Goal: Navigation & Orientation: Find specific page/section

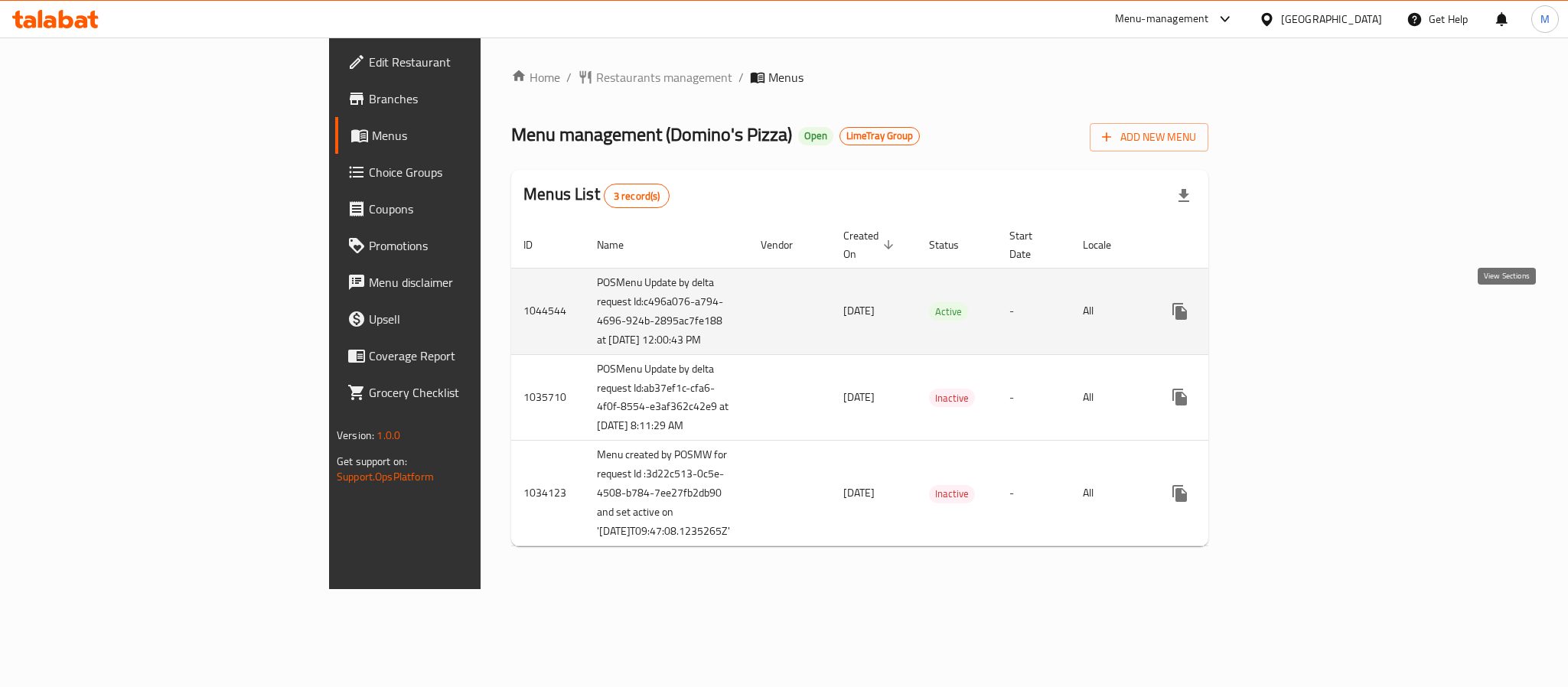
click at [1299, 315] on icon "enhanced table" at bounding box center [1289, 311] width 18 height 18
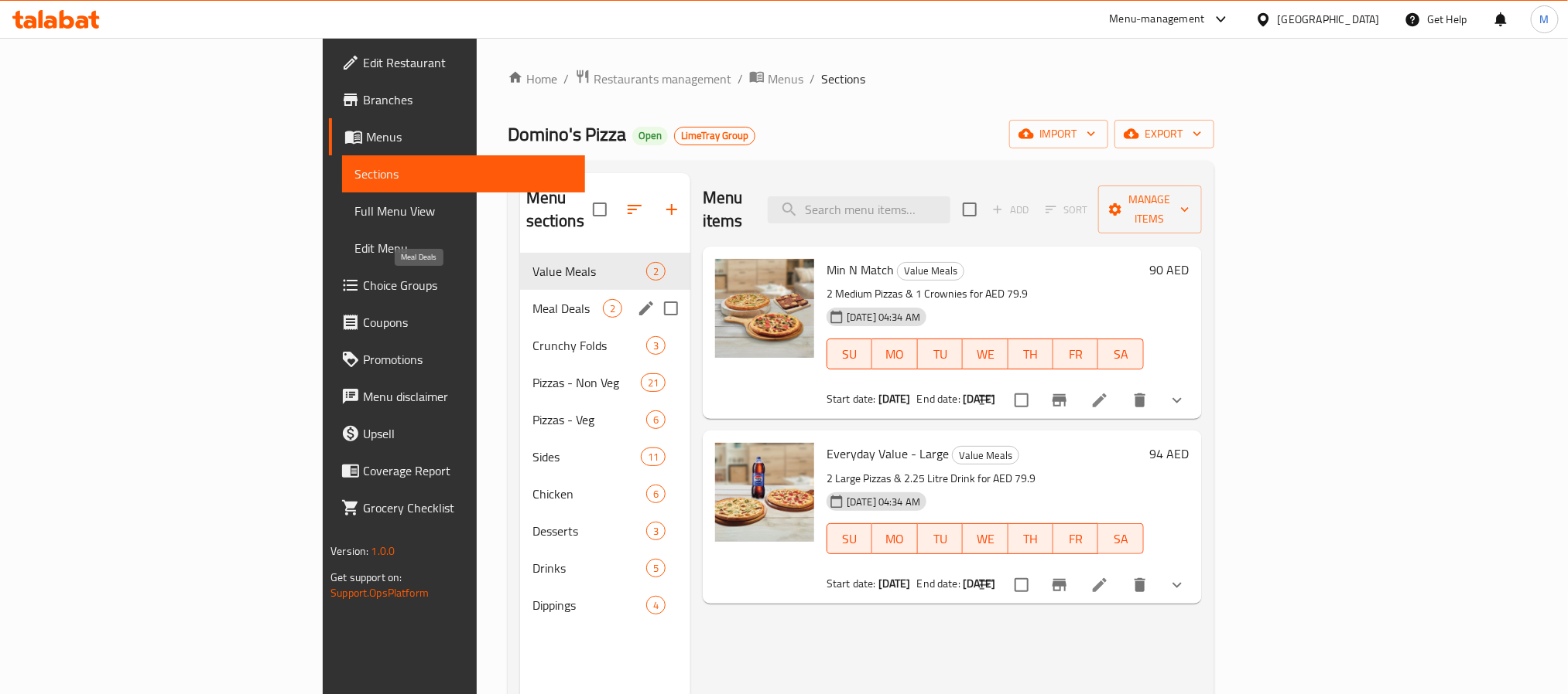
click at [533, 300] on span "Meal Deals" at bounding box center [568, 308] width 71 height 19
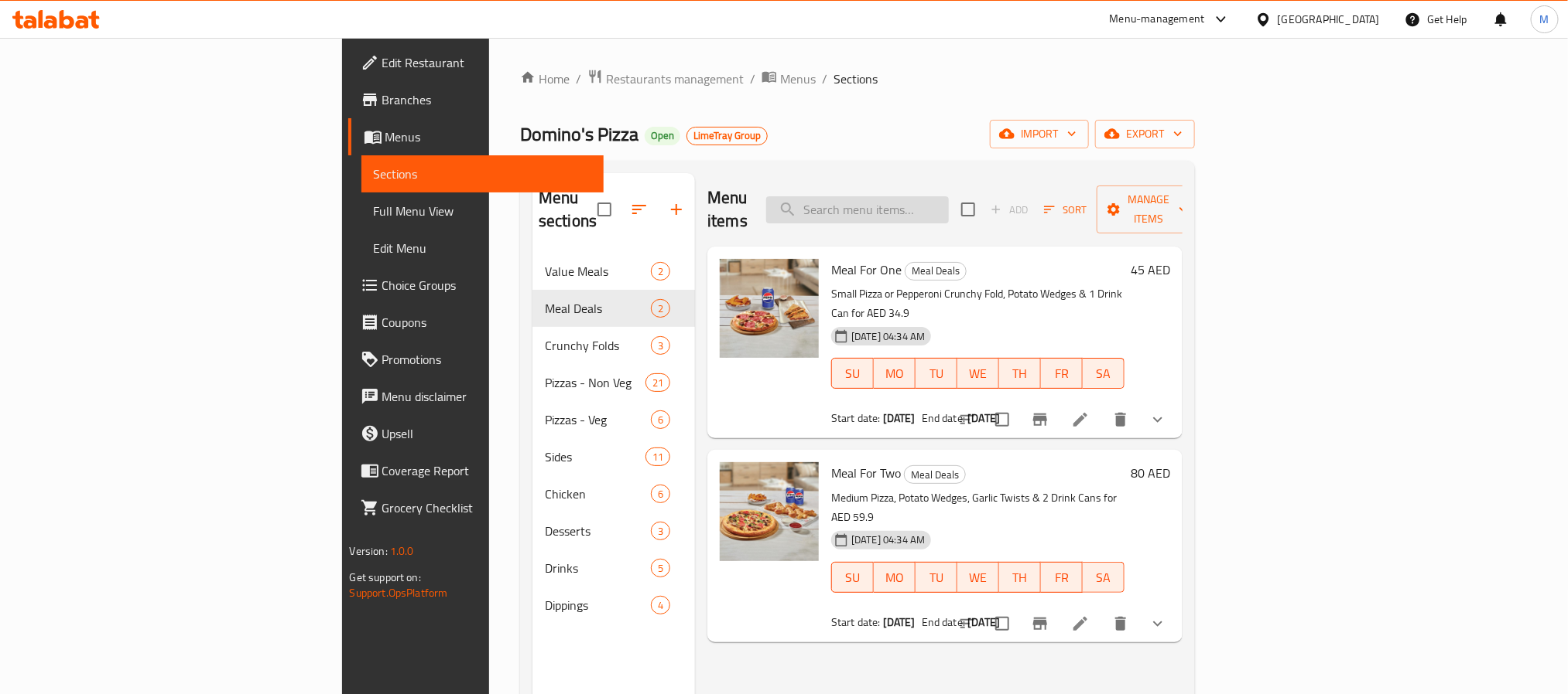
click at [949, 211] on input "search" at bounding box center [857, 210] width 182 height 27
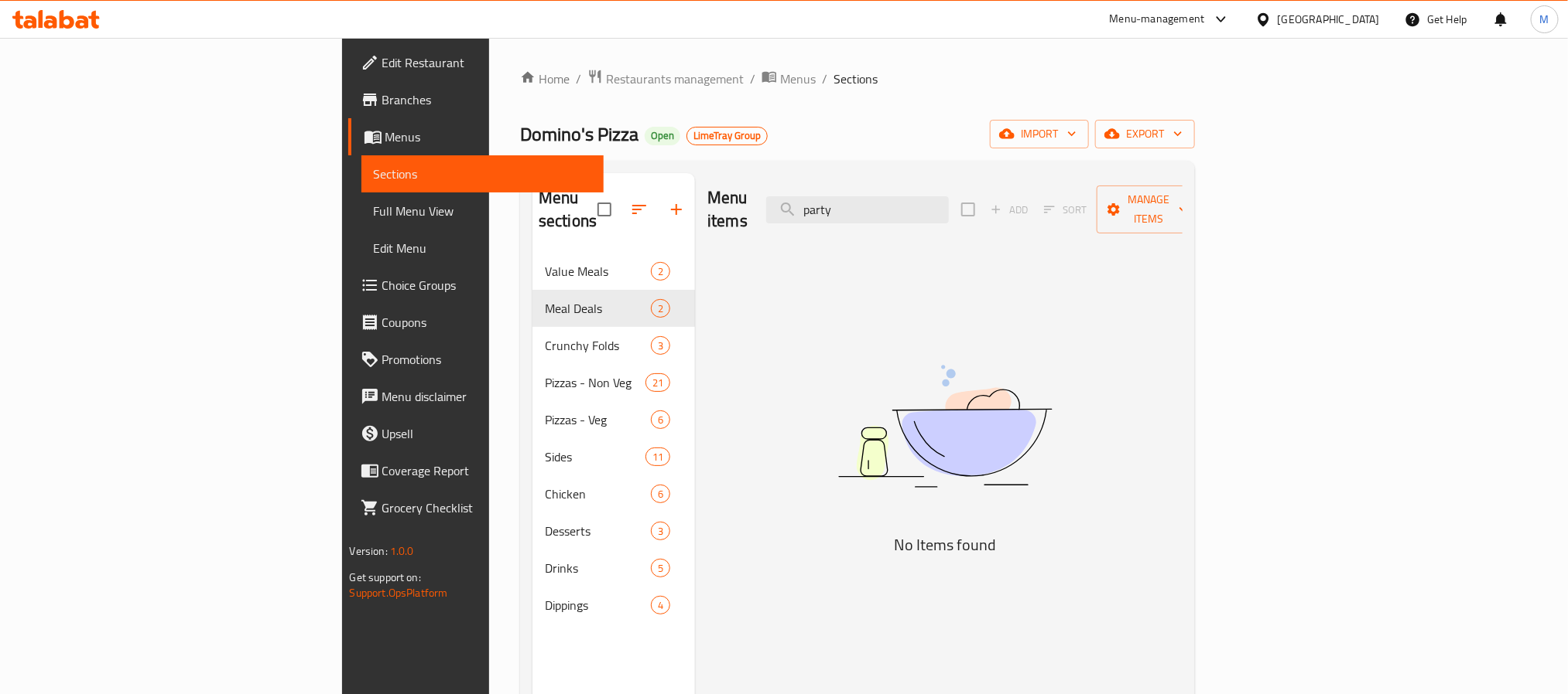
type input "party"
click at [385, 132] on span "Menus" at bounding box center [488, 136] width 206 height 19
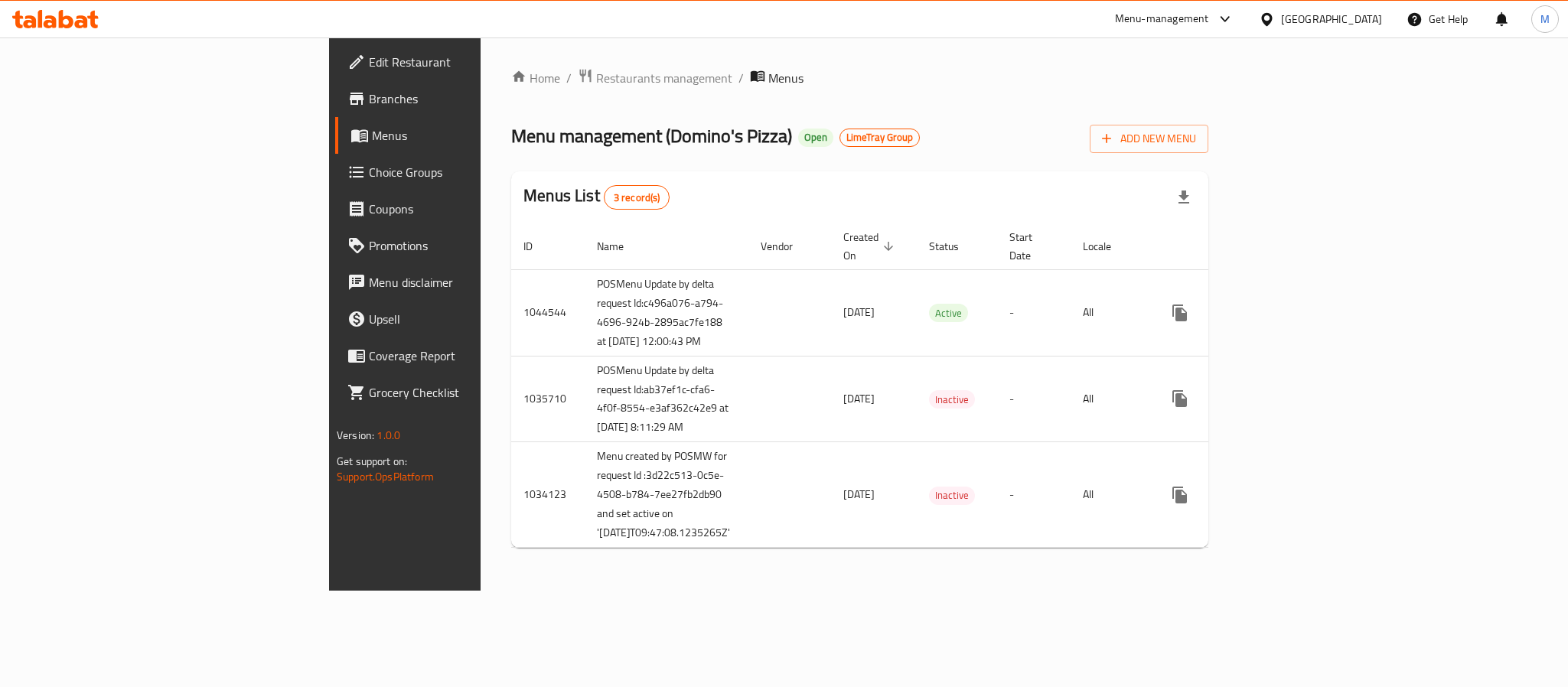
drag, startPoint x: 56, startPoint y: 95, endPoint x: 174, endPoint y: 74, distance: 119.9
click at [369, 95] on span "Branches" at bounding box center [474, 98] width 209 height 18
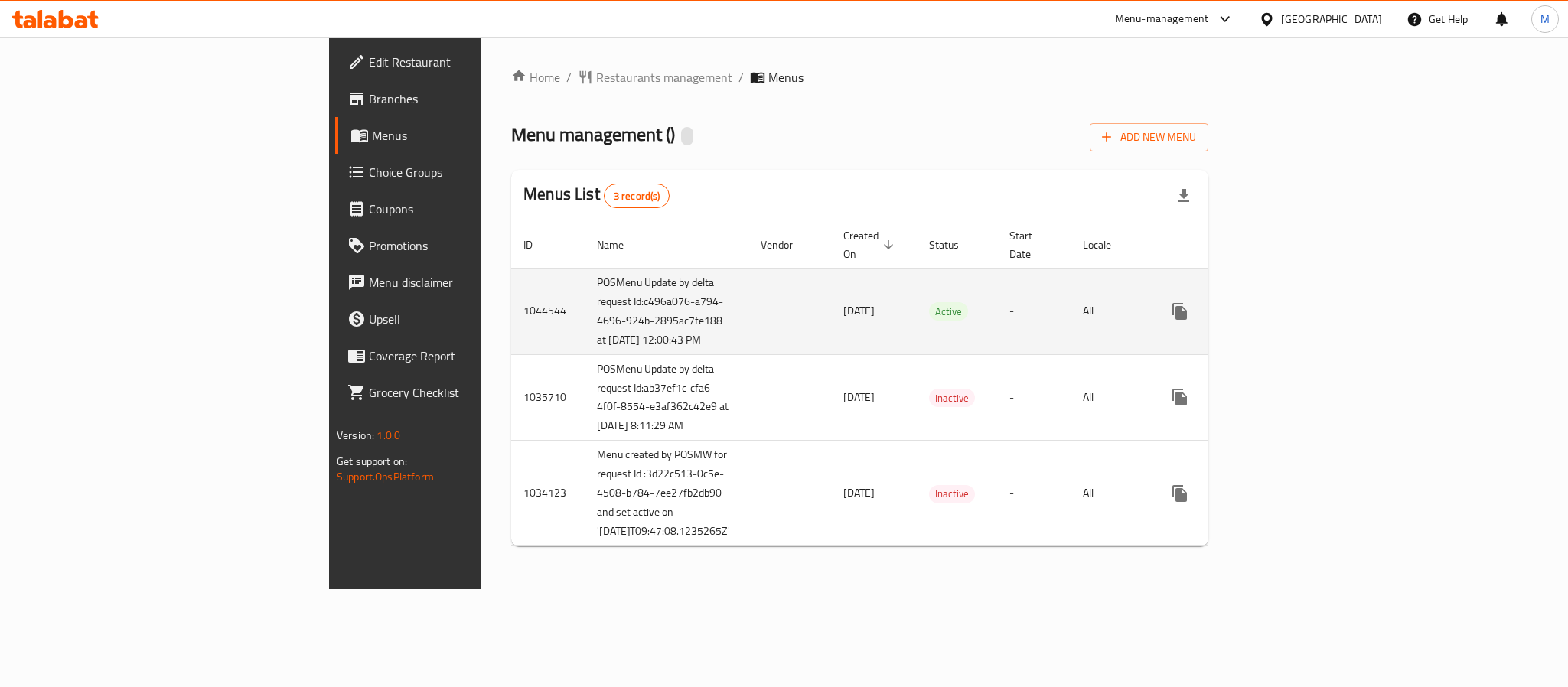
click at [585, 306] on td "POSMenu Update by delta request Id:c496a076-a794-4696-924b-2895ac7fe188 at 9/1/…" at bounding box center [666, 311] width 164 height 86
click at [585, 304] on td "POSMenu Update by delta request Id:c496a076-a794-4696-924b-2895ac7fe188 at 9/1/…" at bounding box center [666, 311] width 164 height 86
drag, startPoint x: 381, startPoint y: 304, endPoint x: 476, endPoint y: 360, distance: 110.3
click at [585, 355] on td "POSMenu Update by delta request Id:c496a076-a794-4696-924b-2895ac7fe188 at 9/1/…" at bounding box center [666, 311] width 164 height 86
copy td "Id:c496a076-a794-4696-924b-2895ac7fe188 at 9/1/2025 12:00:43 PM"
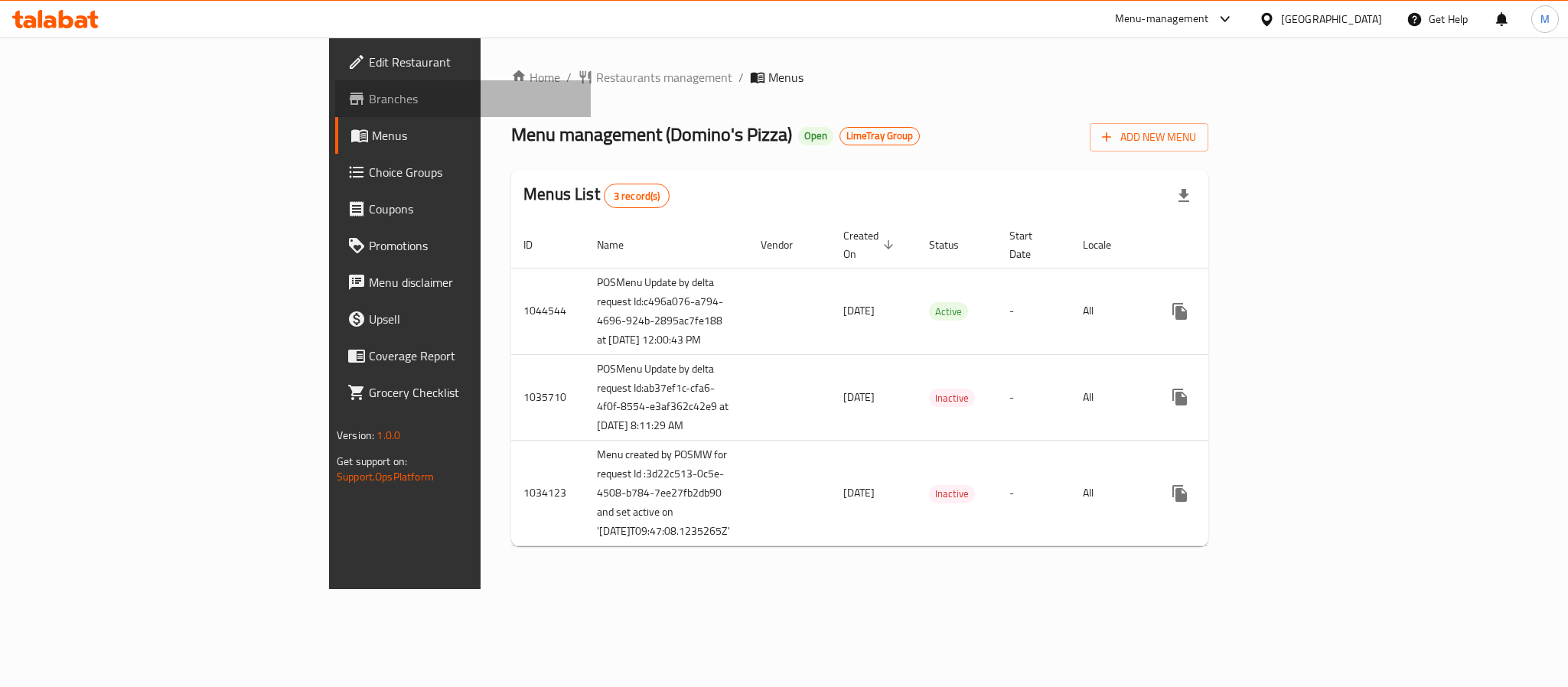
click at [369, 95] on span "Branches" at bounding box center [474, 98] width 209 height 18
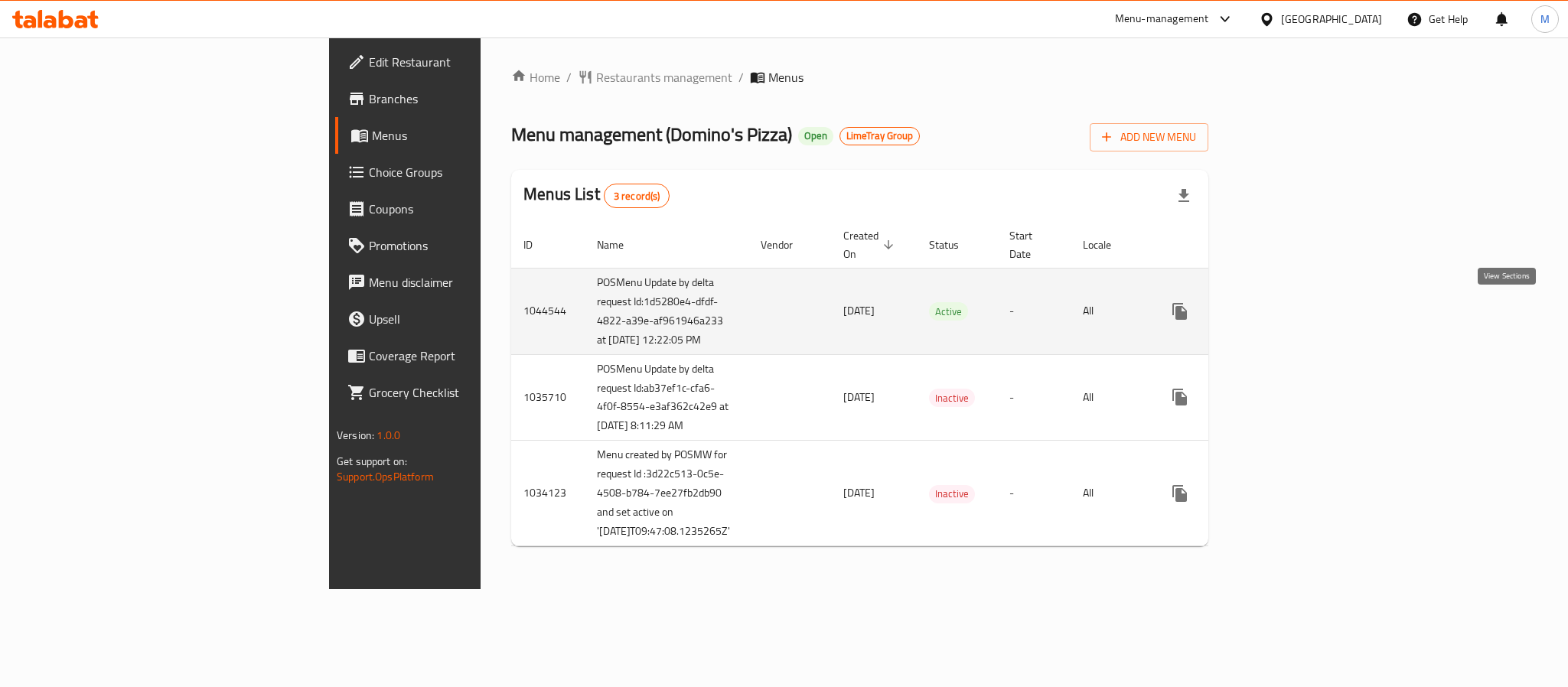
click at [1299, 318] on icon "enhanced table" at bounding box center [1289, 311] width 18 height 18
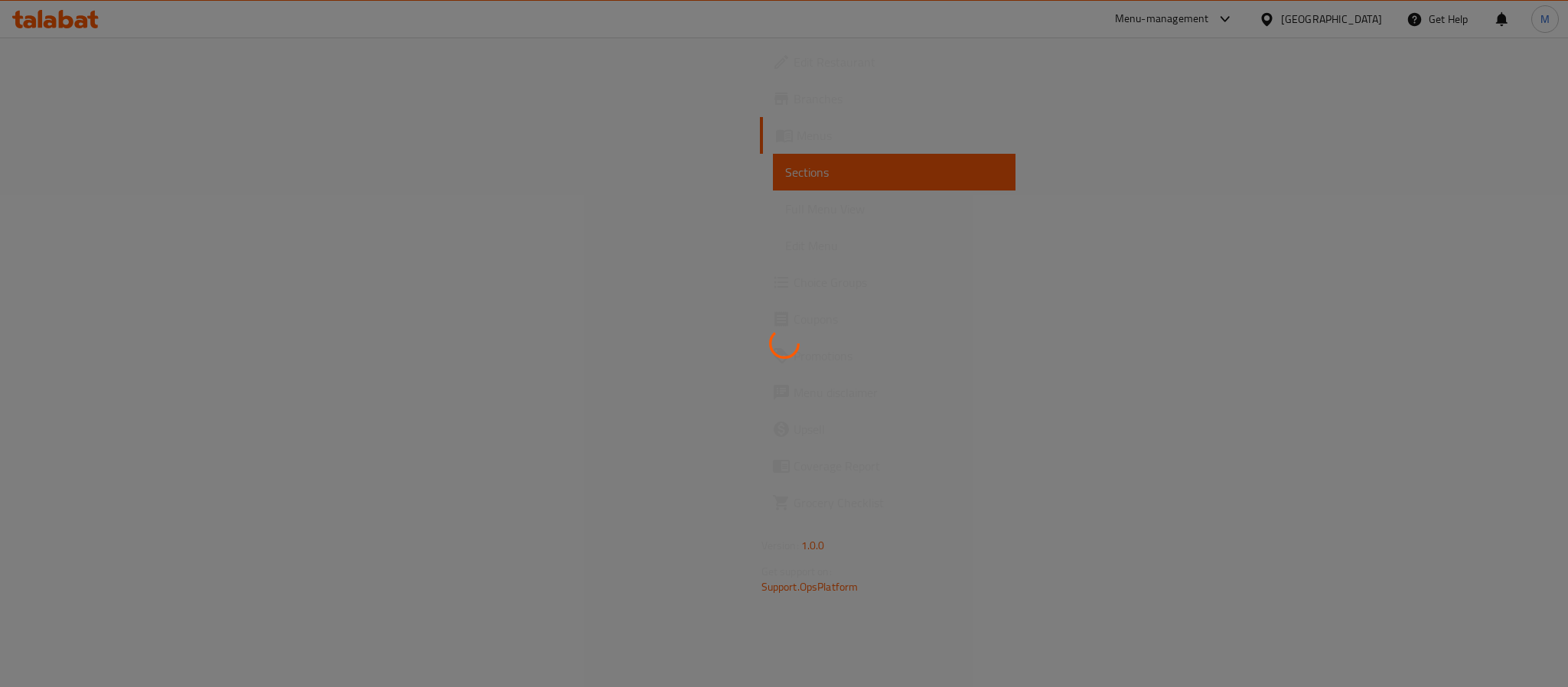
click at [60, 139] on div at bounding box center [784, 343] width 1568 height 687
click at [58, 133] on div at bounding box center [784, 343] width 1568 height 687
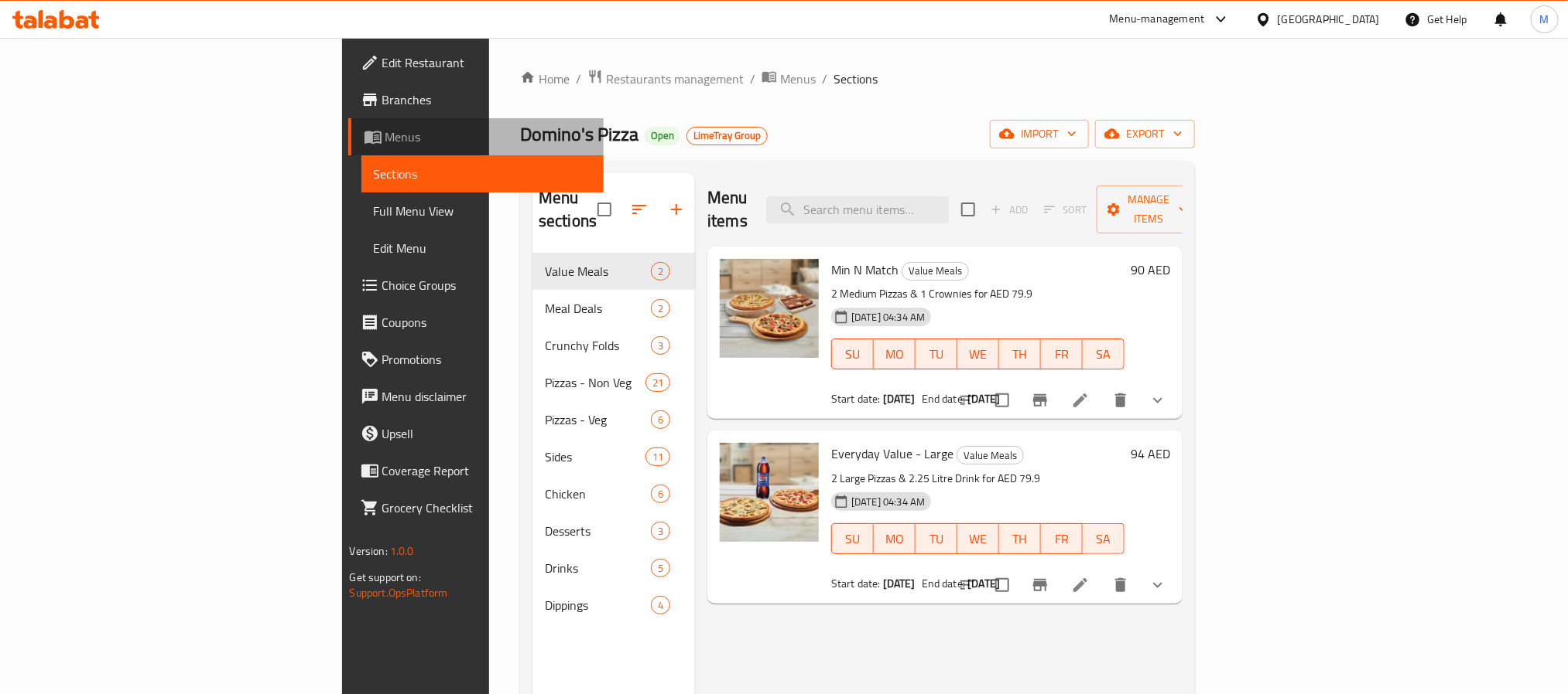
click at [349, 149] on link "Menus" at bounding box center [476, 137] width 256 height 37
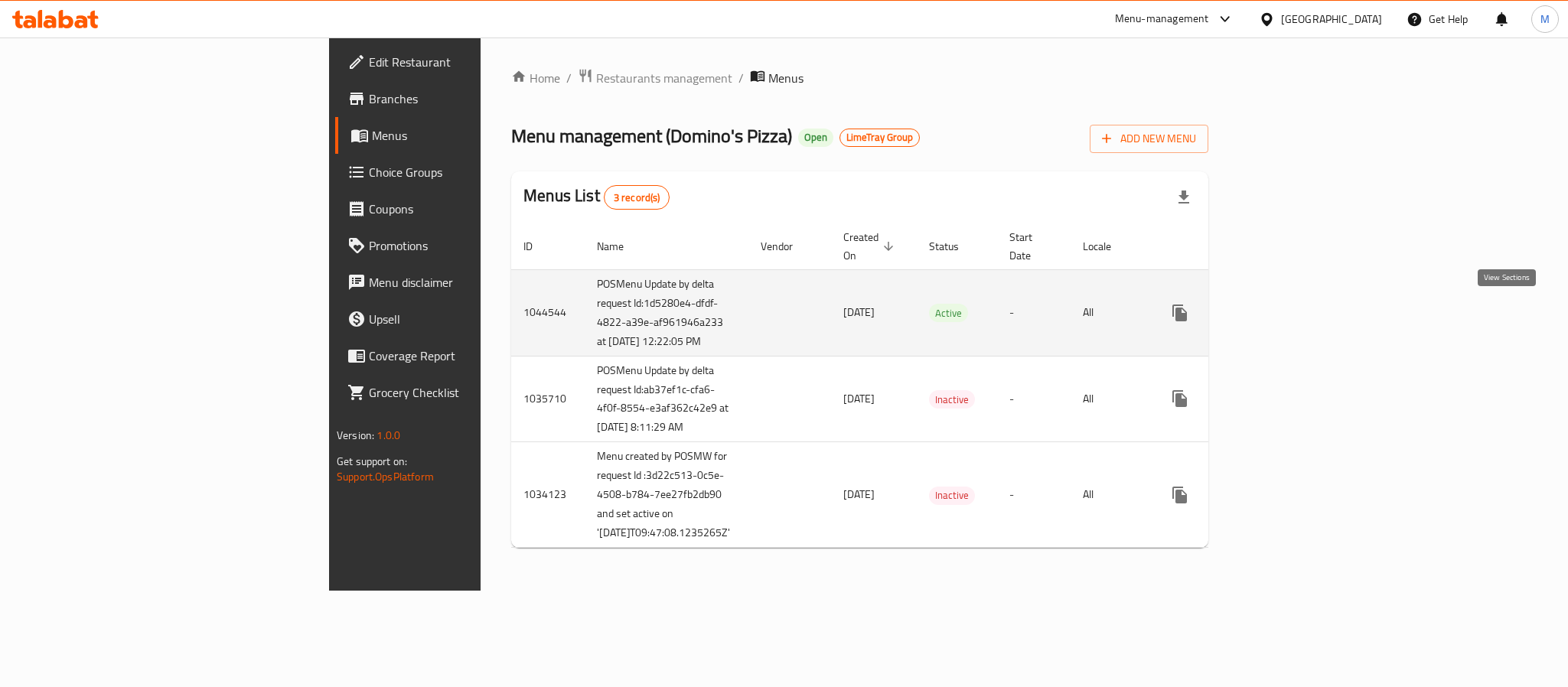
click at [1299, 315] on icon "enhanced table" at bounding box center [1289, 313] width 18 height 18
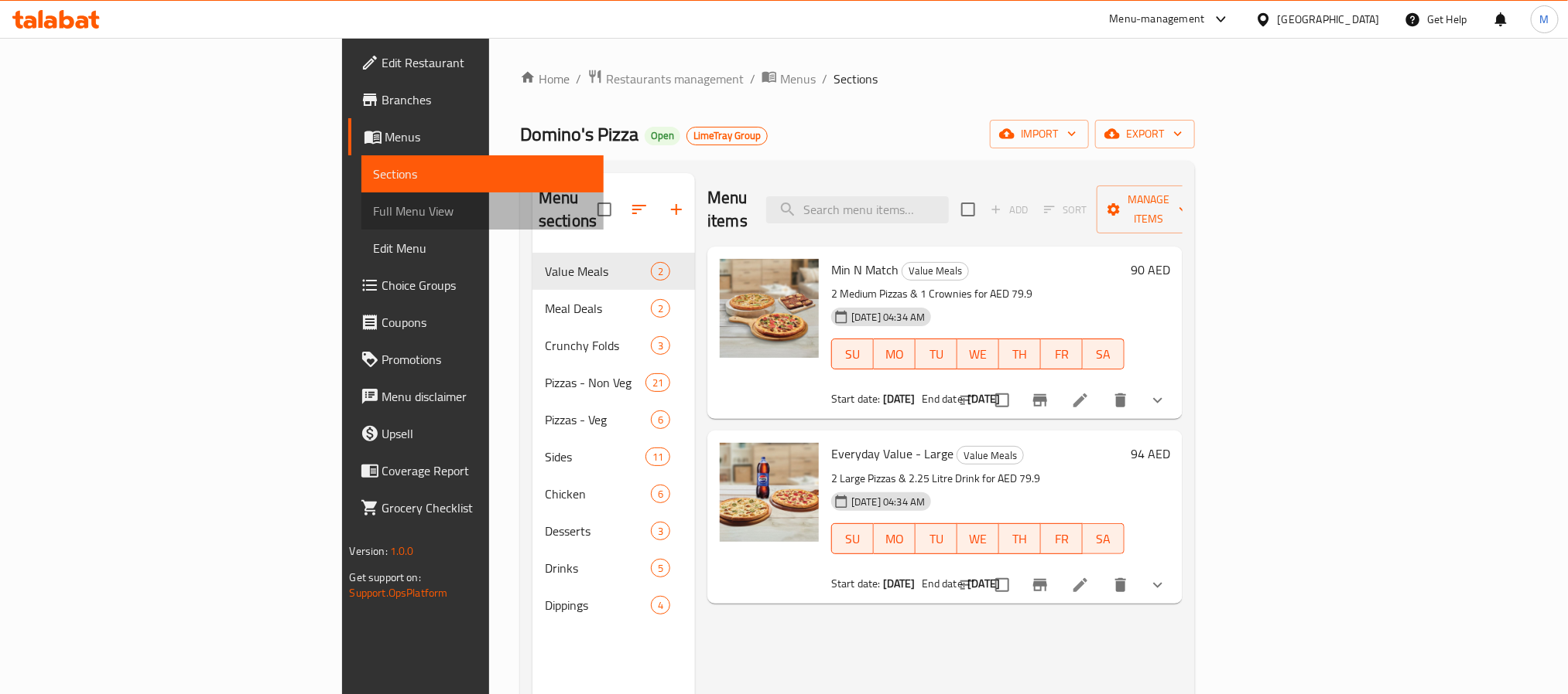
click at [374, 220] on span "Full Menu View" at bounding box center [483, 210] width 217 height 19
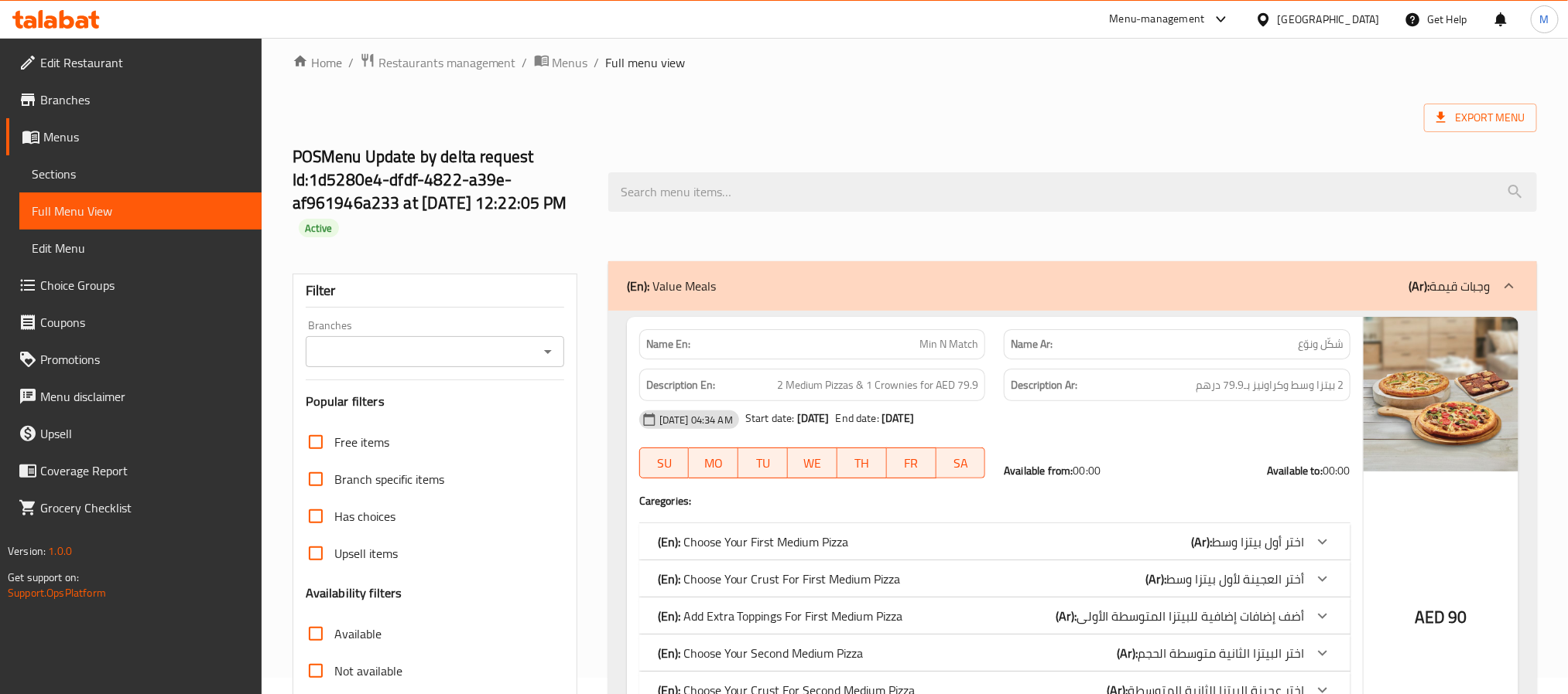
scroll to position [116, 0]
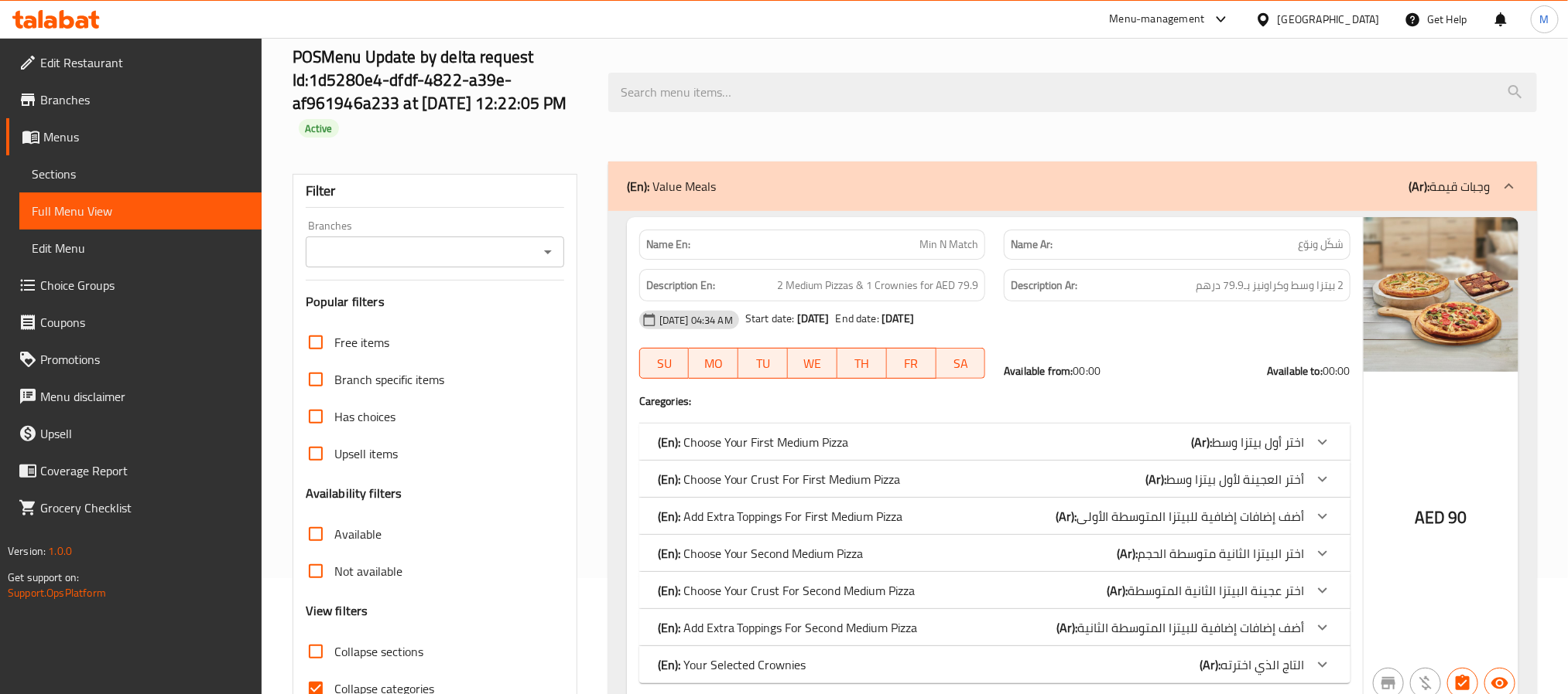
click at [483, 263] on input "Branches" at bounding box center [422, 252] width 223 height 22
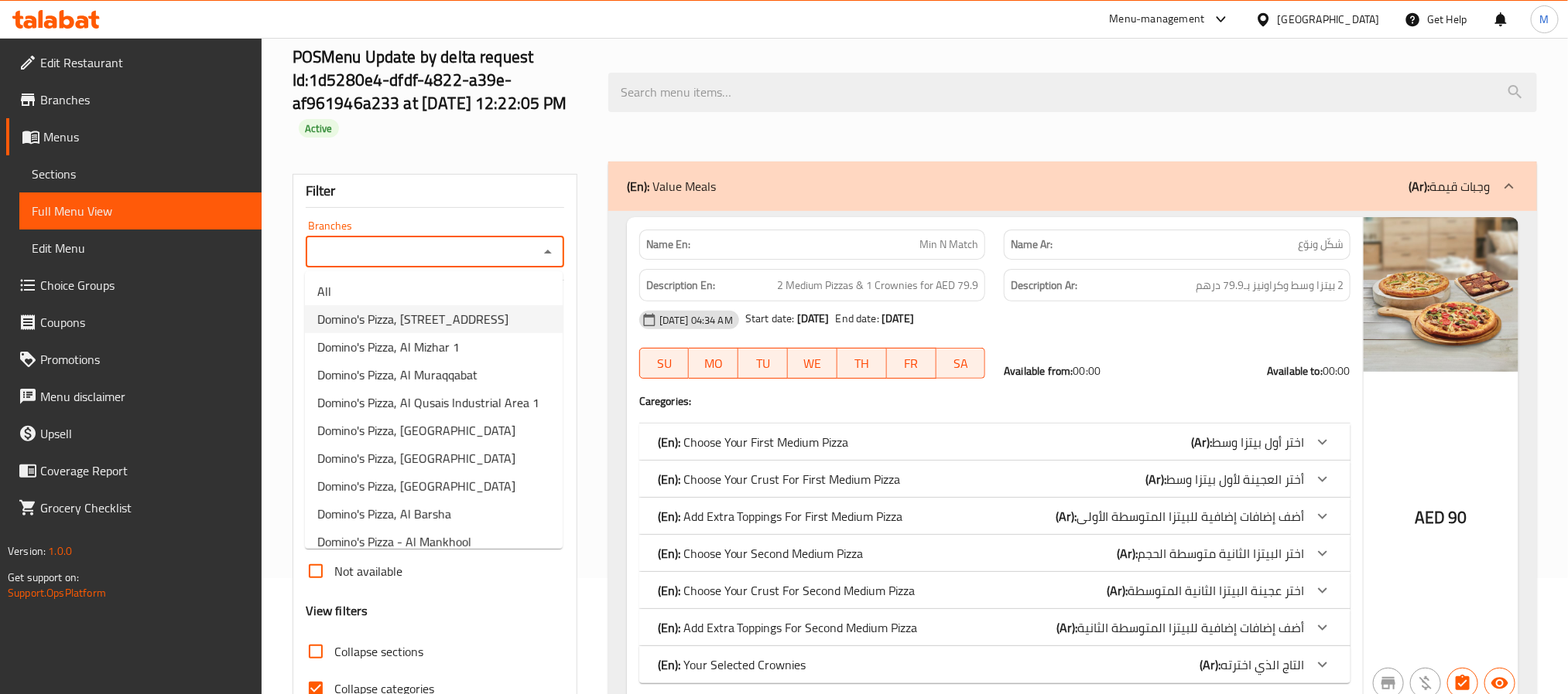
click at [427, 322] on span "Domino's Pizza, Al Majaz 3" at bounding box center [412, 319] width 191 height 19
type input "Domino's Pizza, Al Majaz 3"
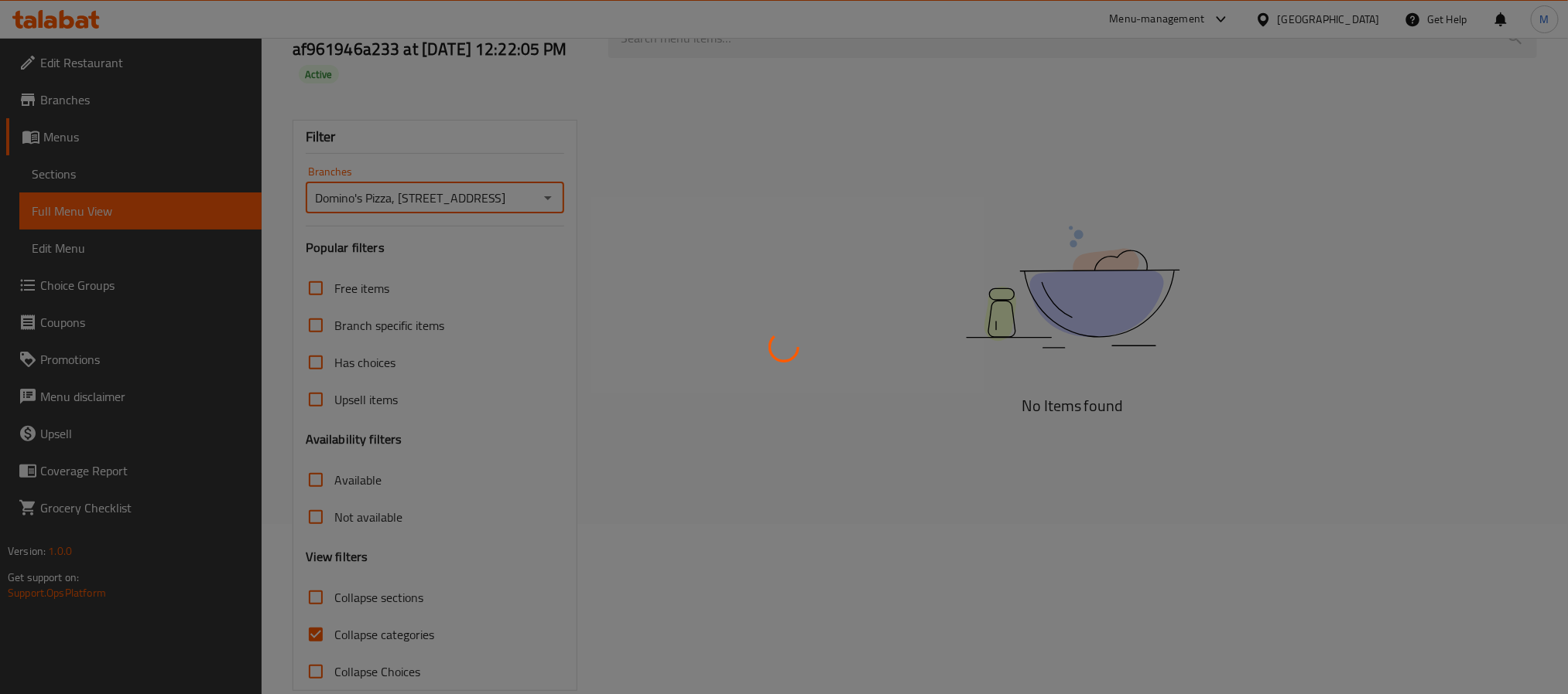
scroll to position [200, 0]
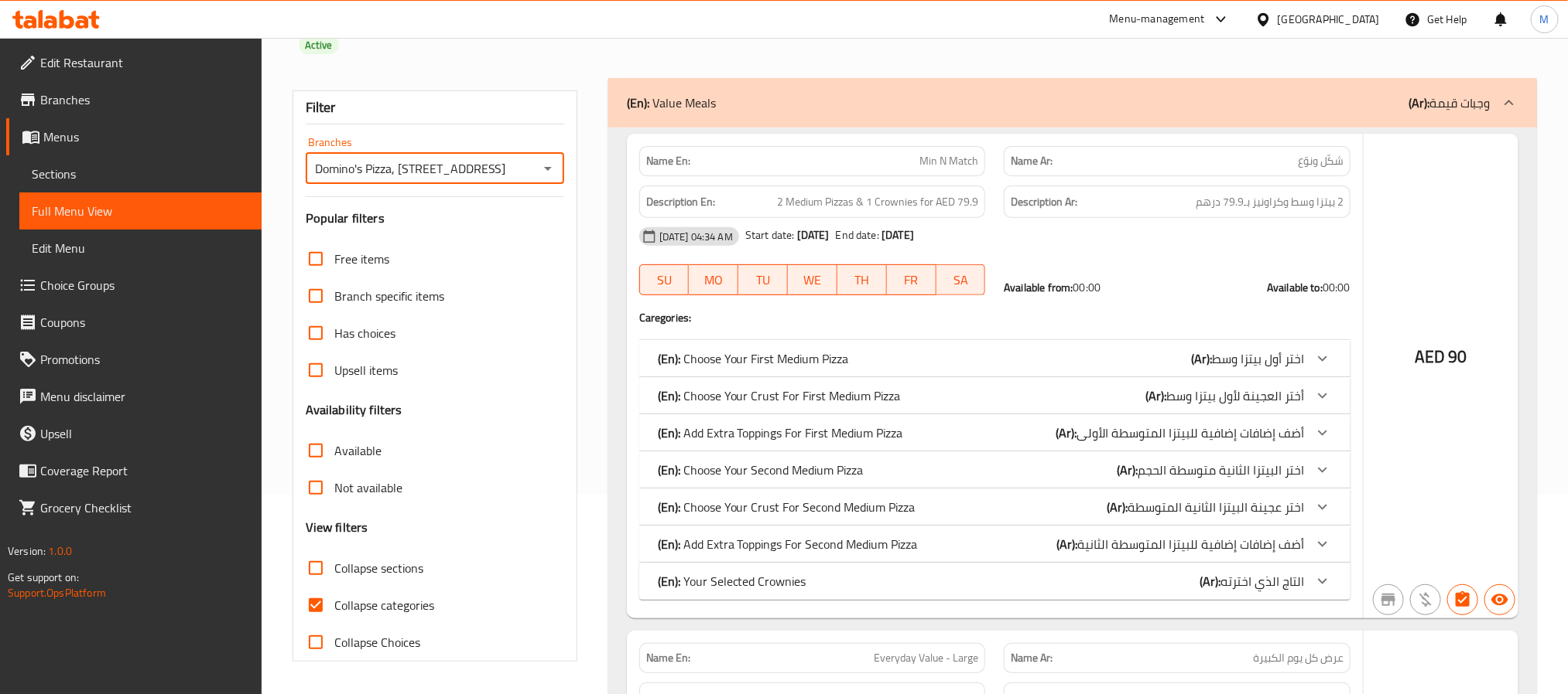
click at [311, 608] on input "Collapse categories" at bounding box center [315, 606] width 37 height 37
checkbox input "false"
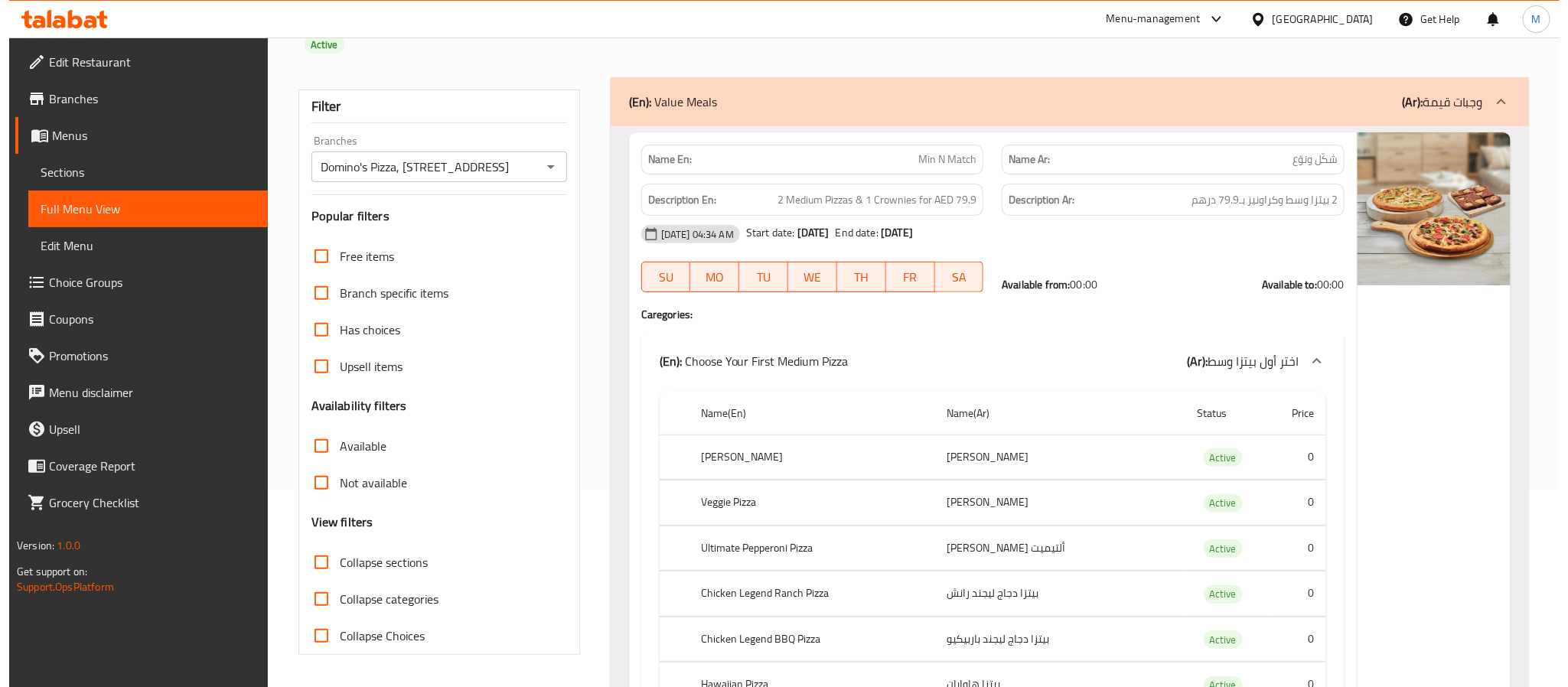
scroll to position [0, 0]
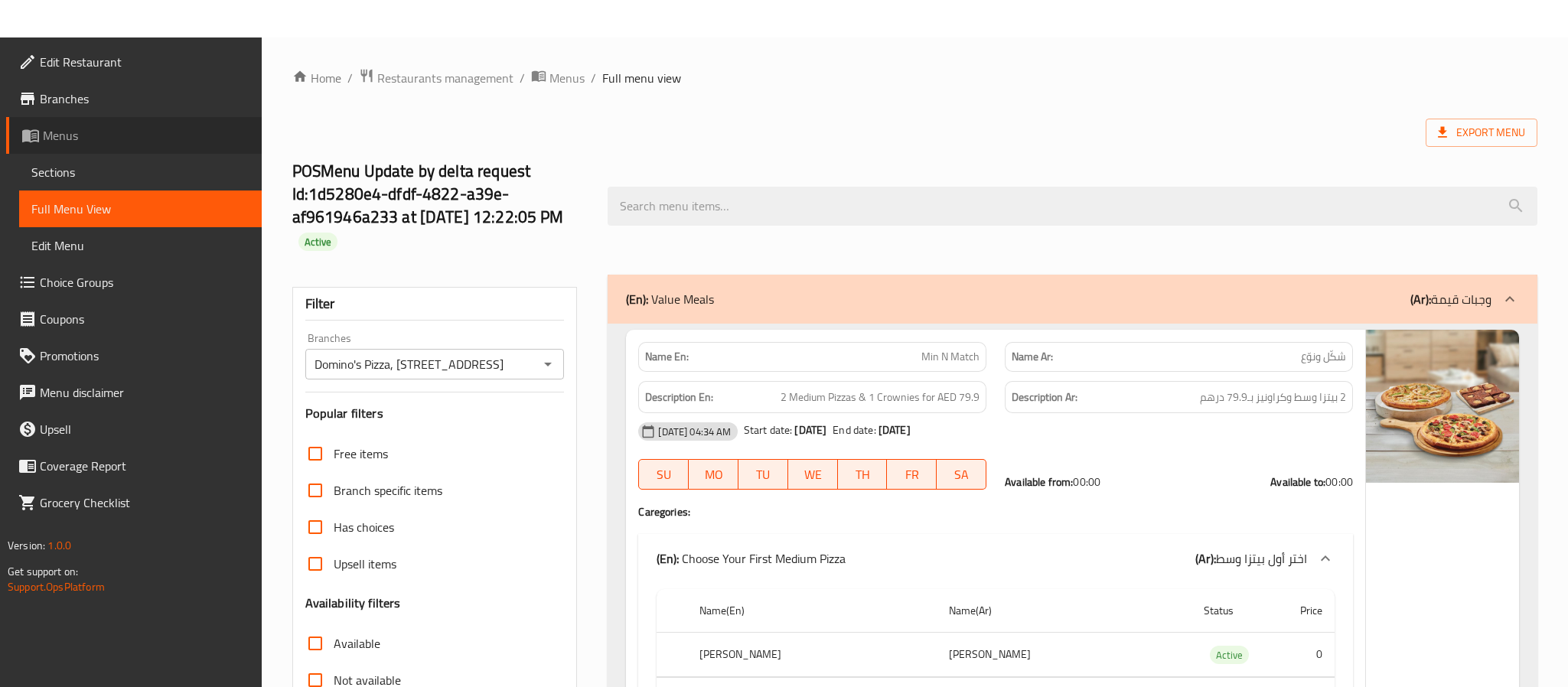
click at [89, 129] on span "Menus" at bounding box center [145, 135] width 206 height 18
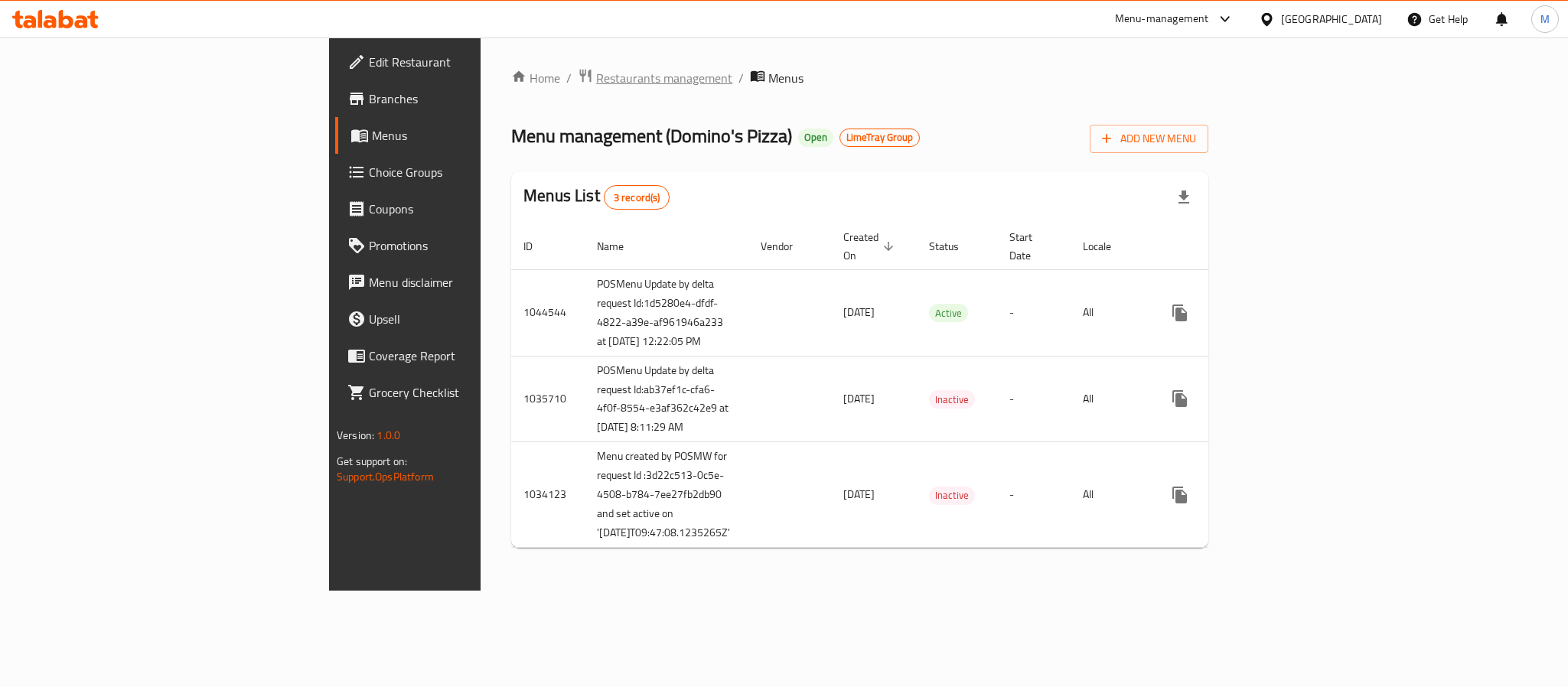
click at [596, 78] on span "Restaurants management" at bounding box center [663, 78] width 137 height 18
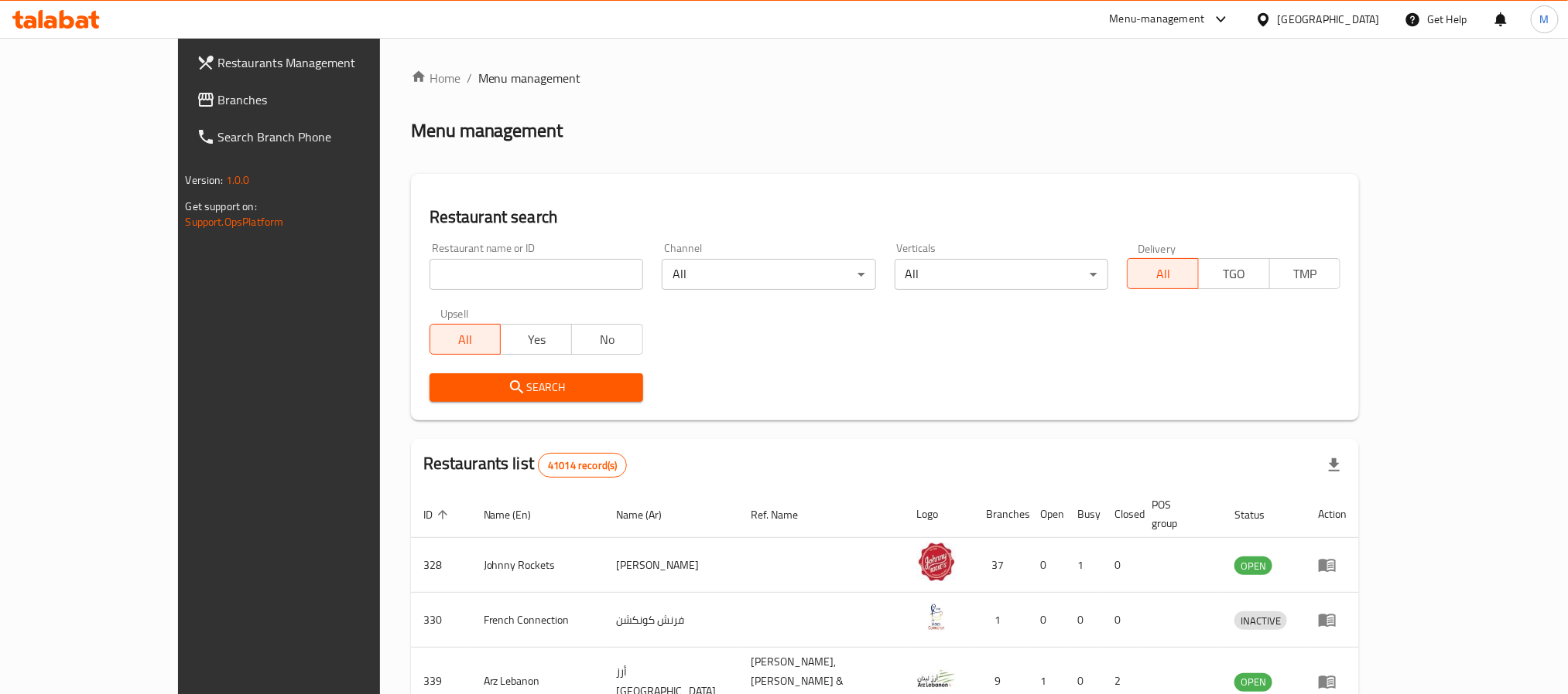
click at [1331, 17] on div "[GEOGRAPHIC_DATA]" at bounding box center [1328, 19] width 102 height 17
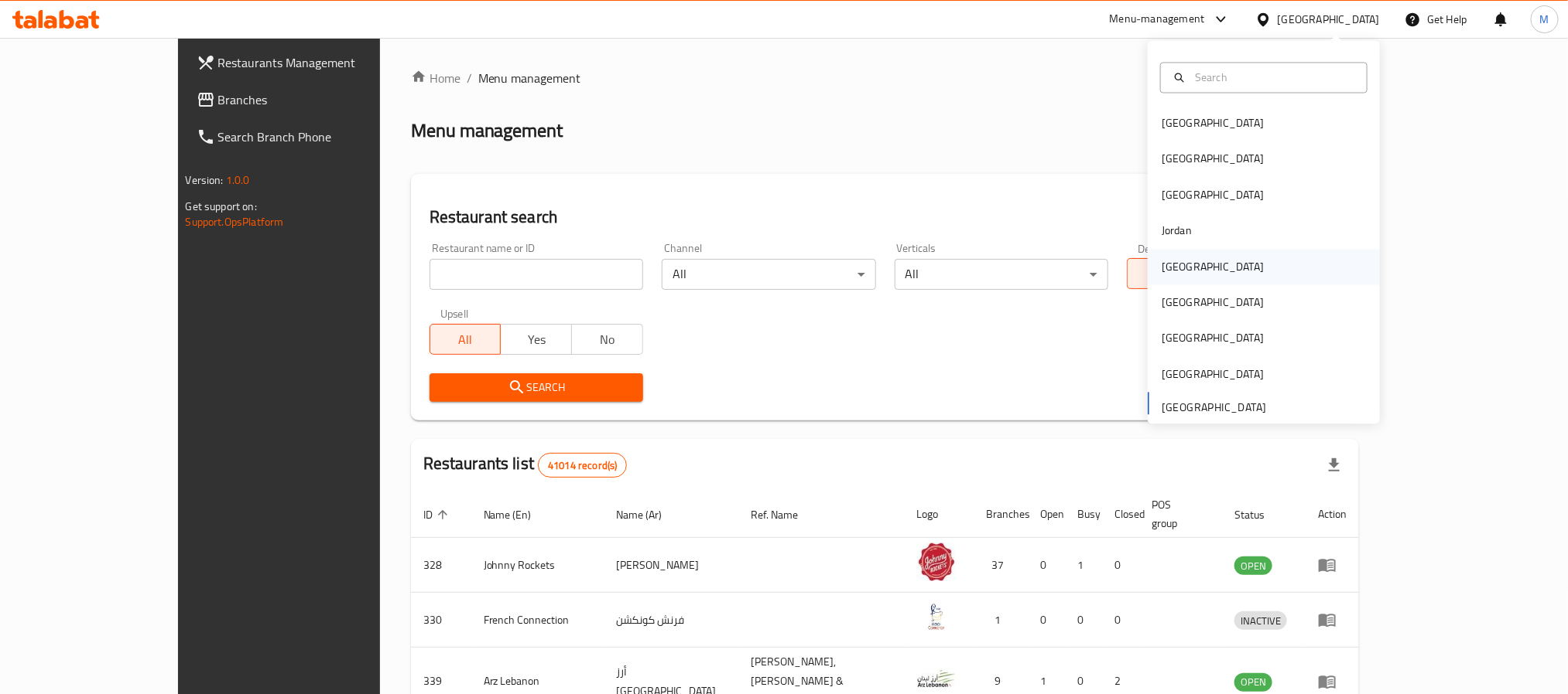
click at [1184, 257] on div "[GEOGRAPHIC_DATA]" at bounding box center [1212, 266] width 127 height 35
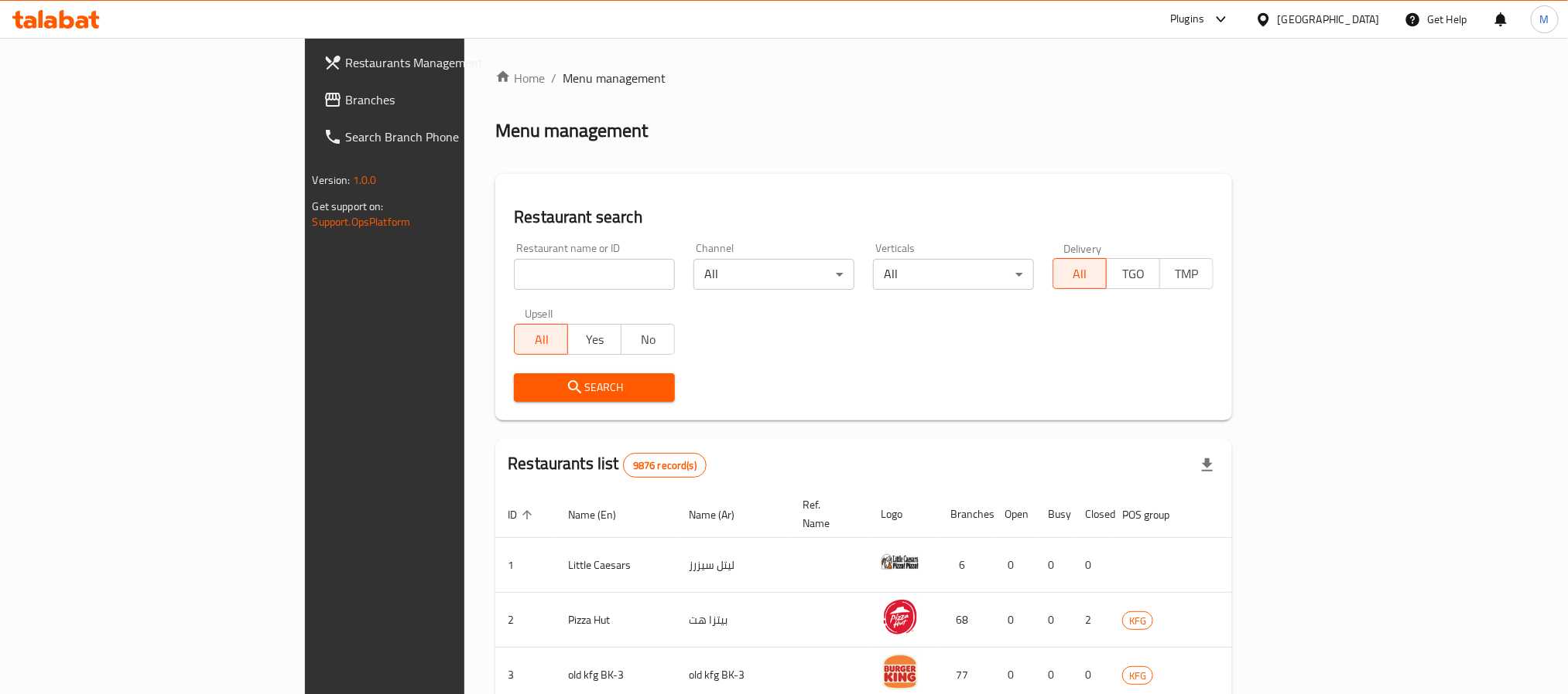
click at [514, 259] on input "search" at bounding box center [594, 275] width 161 height 31
paste input "1888666"
click button "Search" at bounding box center [594, 388] width 161 height 28
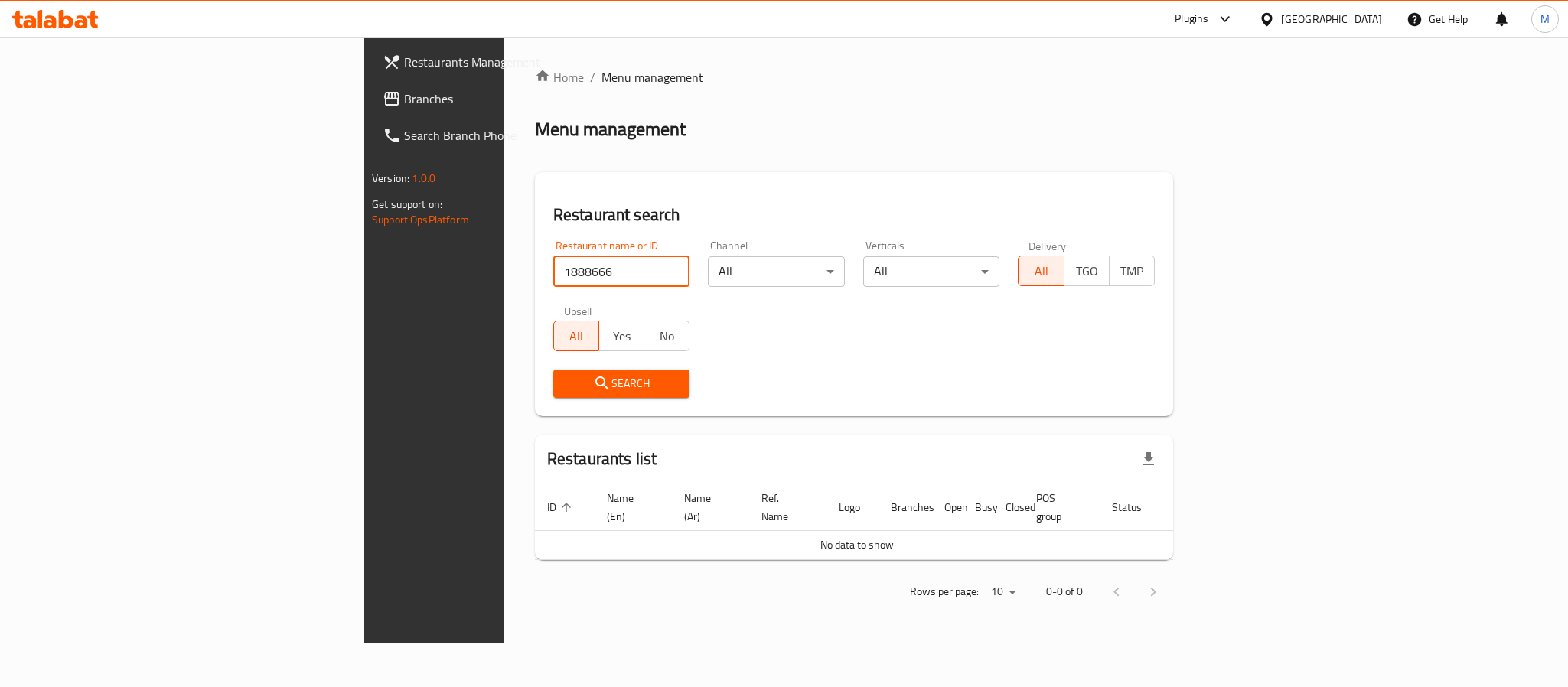
click at [544, 292] on div "Restaurant name or ID 1888666 Restaurant name or ID" at bounding box center [622, 264] width 155 height 65
click at [553, 271] on input "1888666" at bounding box center [621, 272] width 137 height 31
paste input "KFC"
type input "KFC"
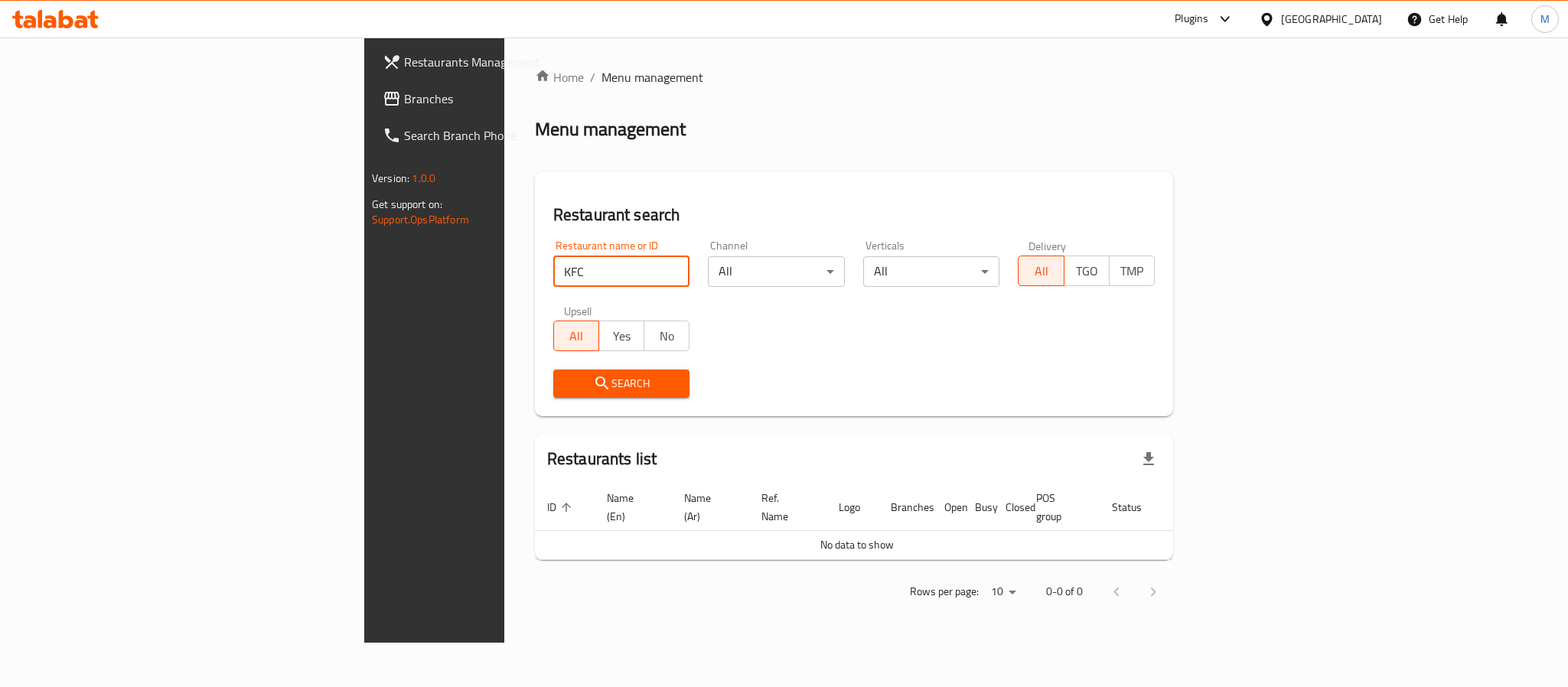
click button "Search" at bounding box center [621, 384] width 137 height 28
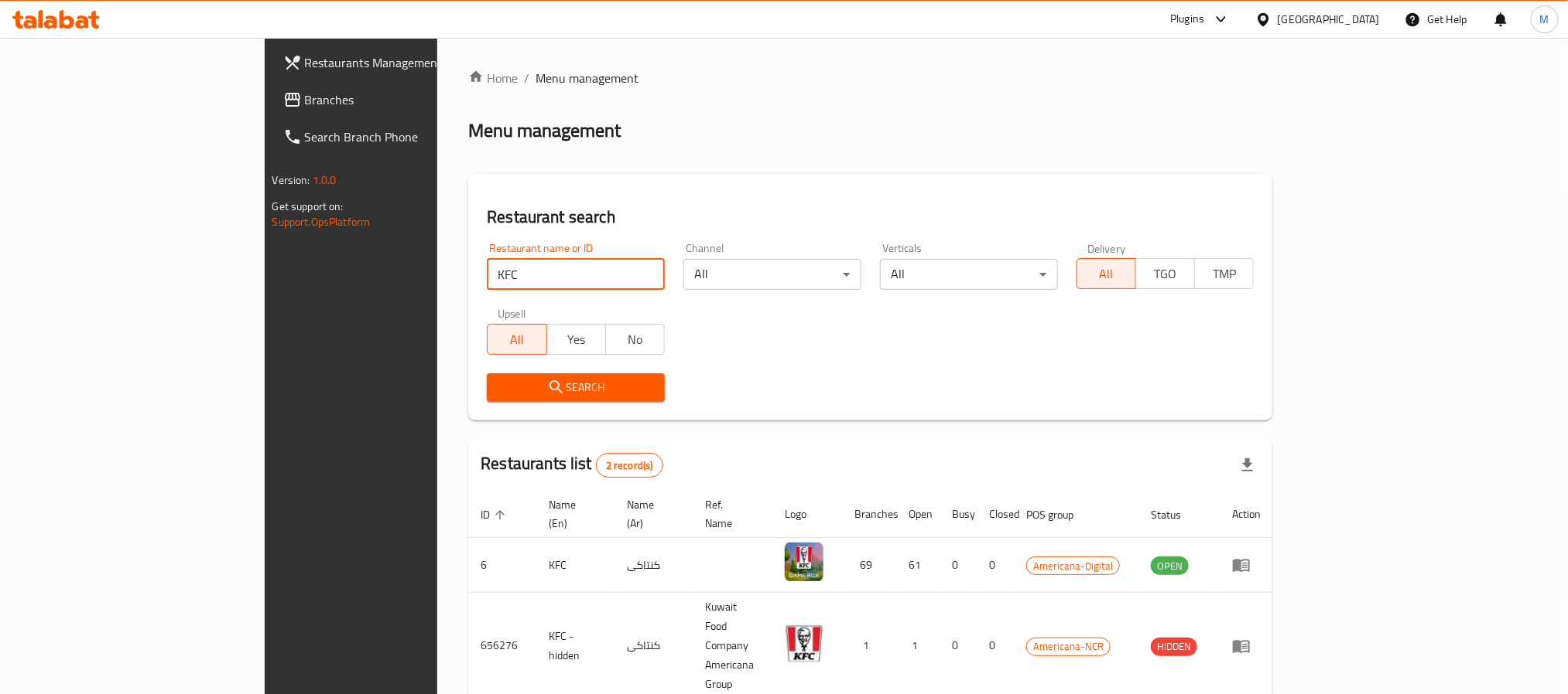
scroll to position [21, 0]
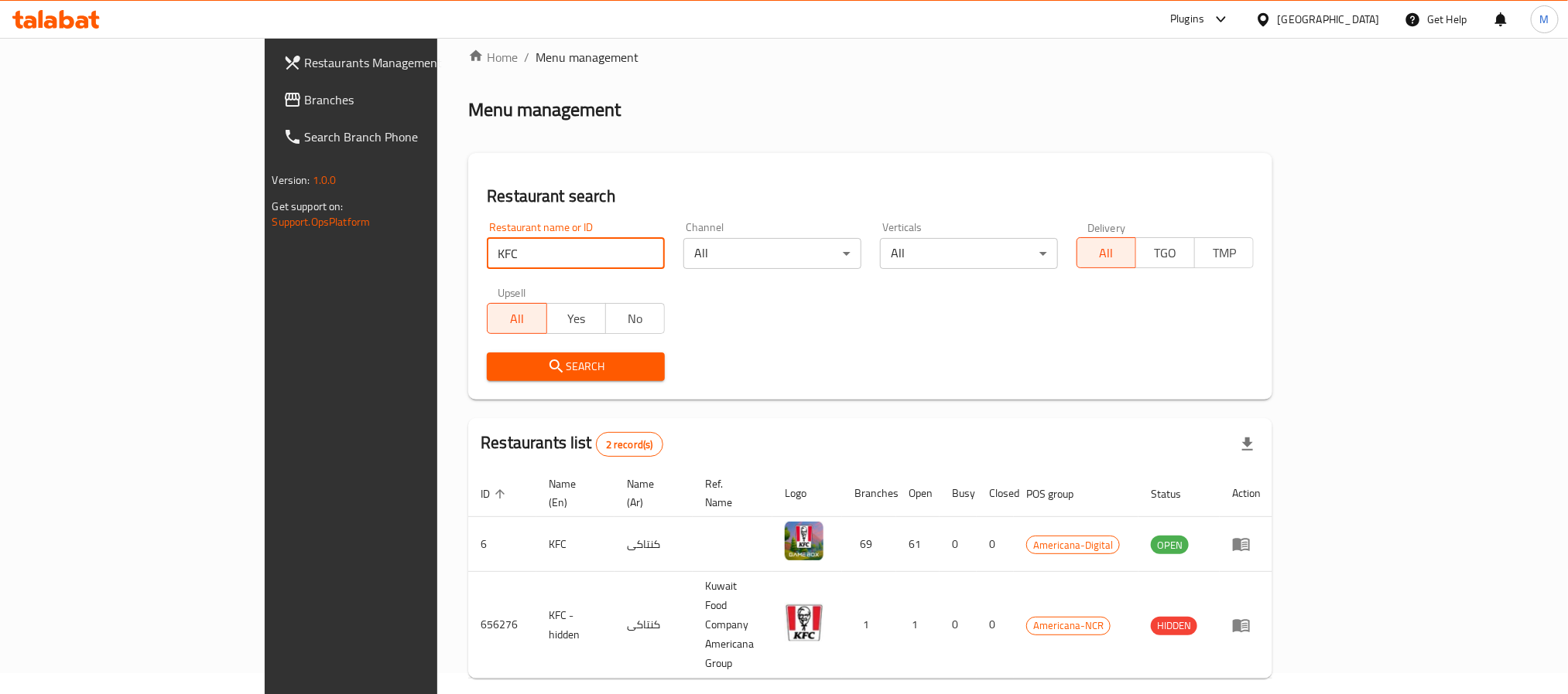
click at [487, 253] on input "KFC" at bounding box center [576, 254] width 178 height 31
click at [555, 164] on div "Restaurant search Restaurant name or ID KFC Restaurant name or ID Channel All ​…" at bounding box center [870, 276] width 804 height 247
click at [487, 249] on input "KFC" at bounding box center [576, 254] width 178 height 31
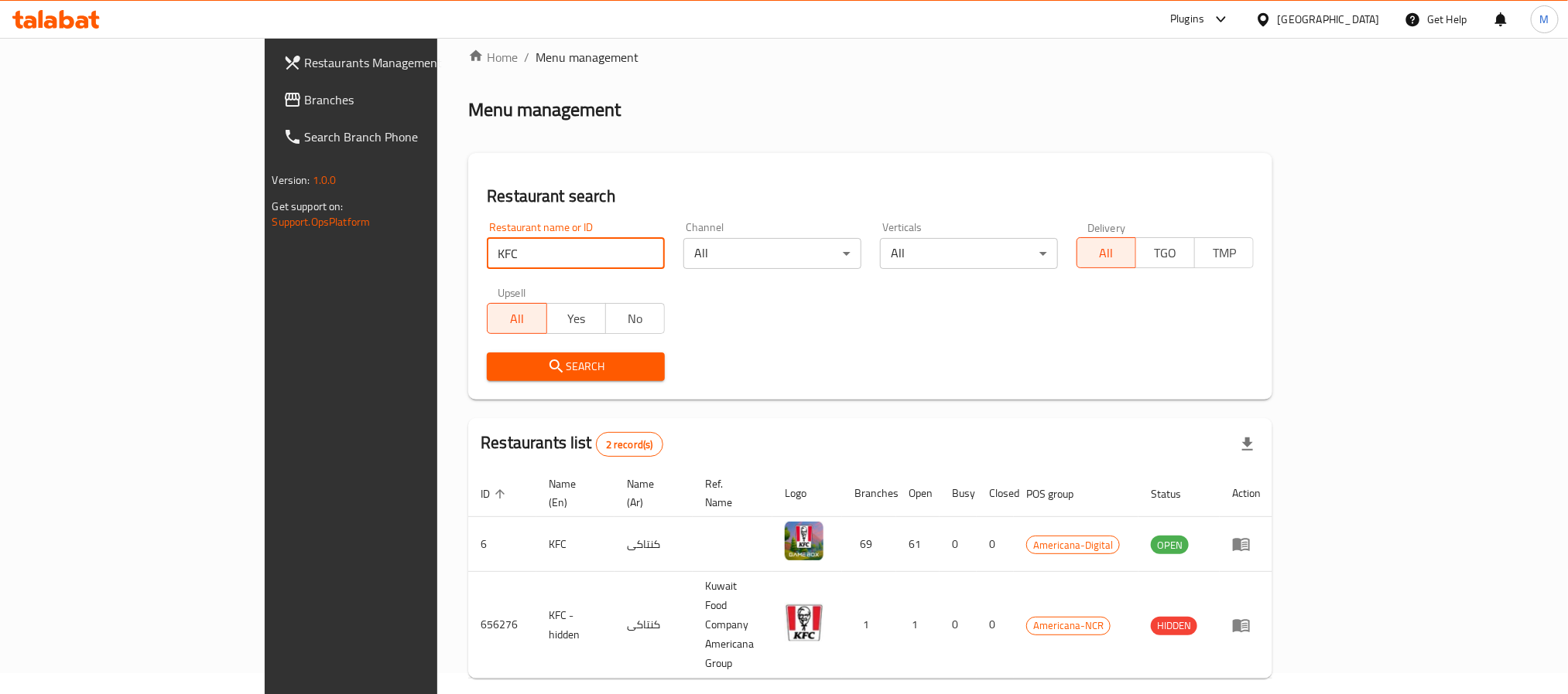
click at [487, 249] on input "KFC" at bounding box center [576, 254] width 178 height 31
click at [709, 374] on div "Search" at bounding box center [870, 367] width 785 height 47
click at [577, 252] on input "KFC" at bounding box center [576, 254] width 178 height 31
click at [577, 154] on div "Restaurant search Restaurant name or ID Restaurant name or ID Channel All ​ Ver…" at bounding box center [870, 276] width 804 height 247
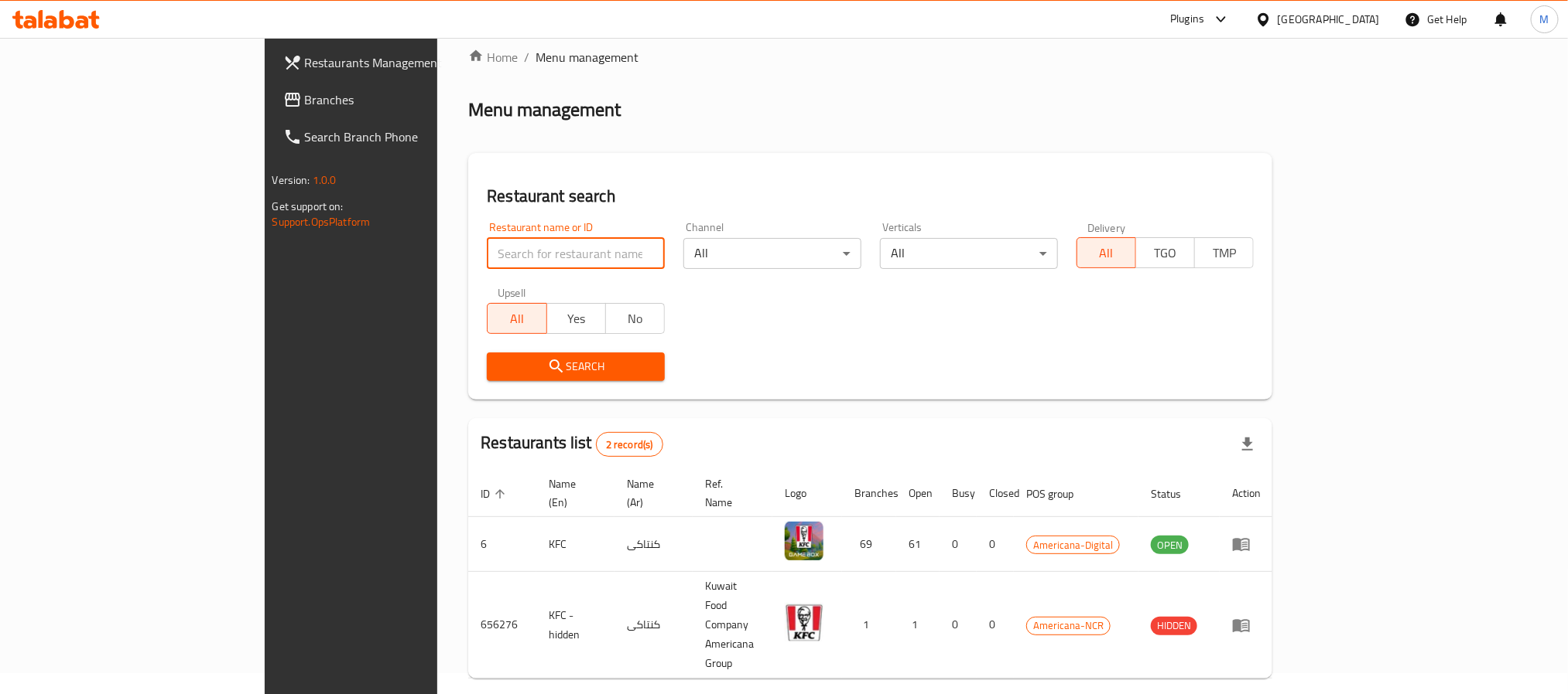
click at [487, 244] on input "search" at bounding box center [576, 254] width 178 height 31
paste input "Hardee’s"
click button "Search" at bounding box center [576, 366] width 178 height 28
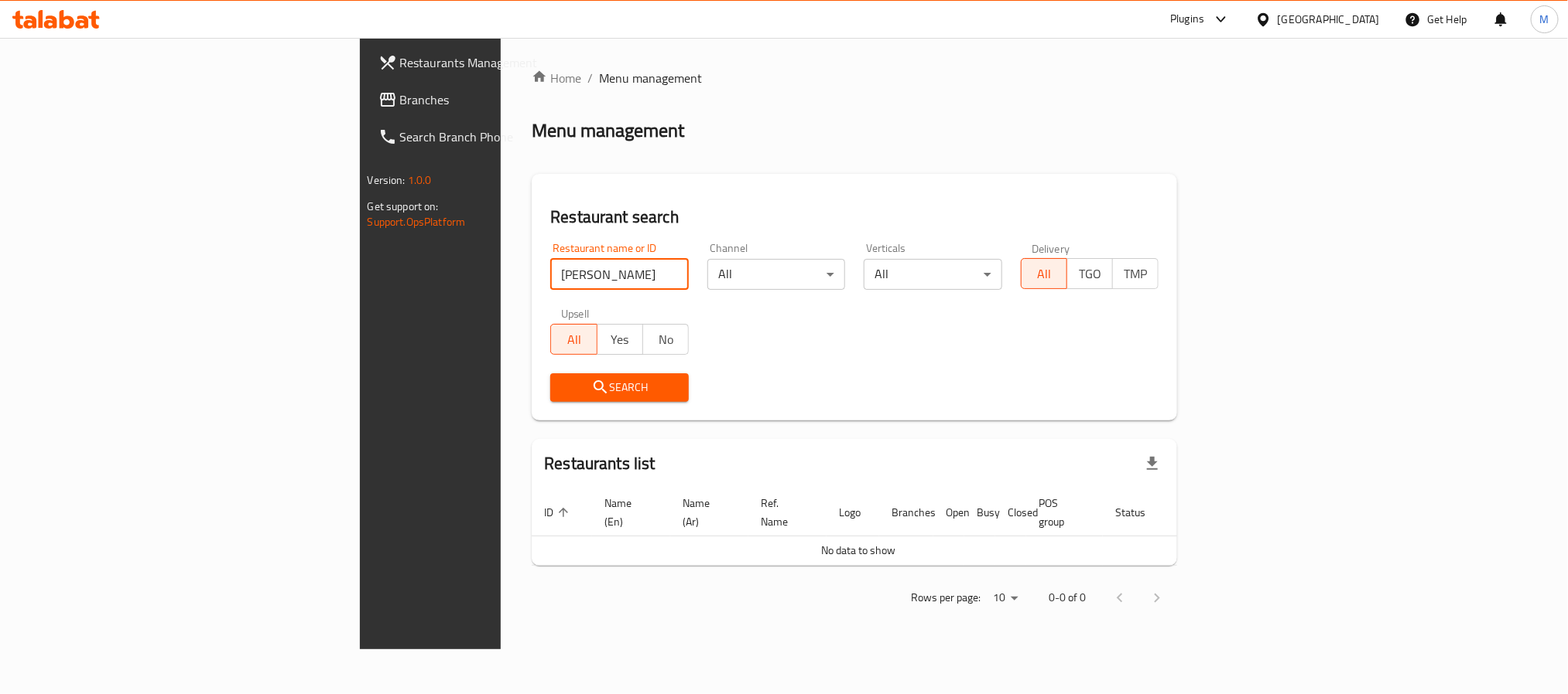
scroll to position [0, 0]
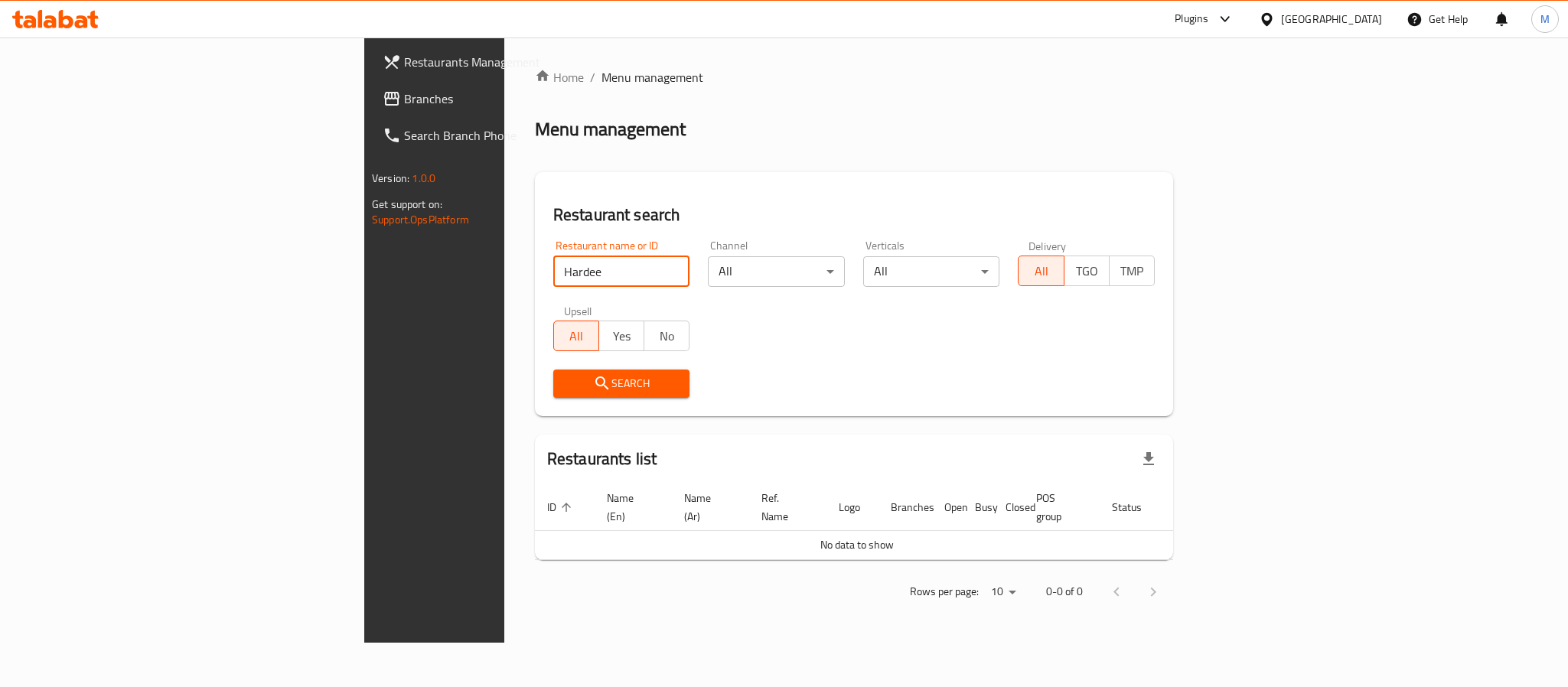
type input "Hardee"
click button "Search" at bounding box center [621, 384] width 137 height 28
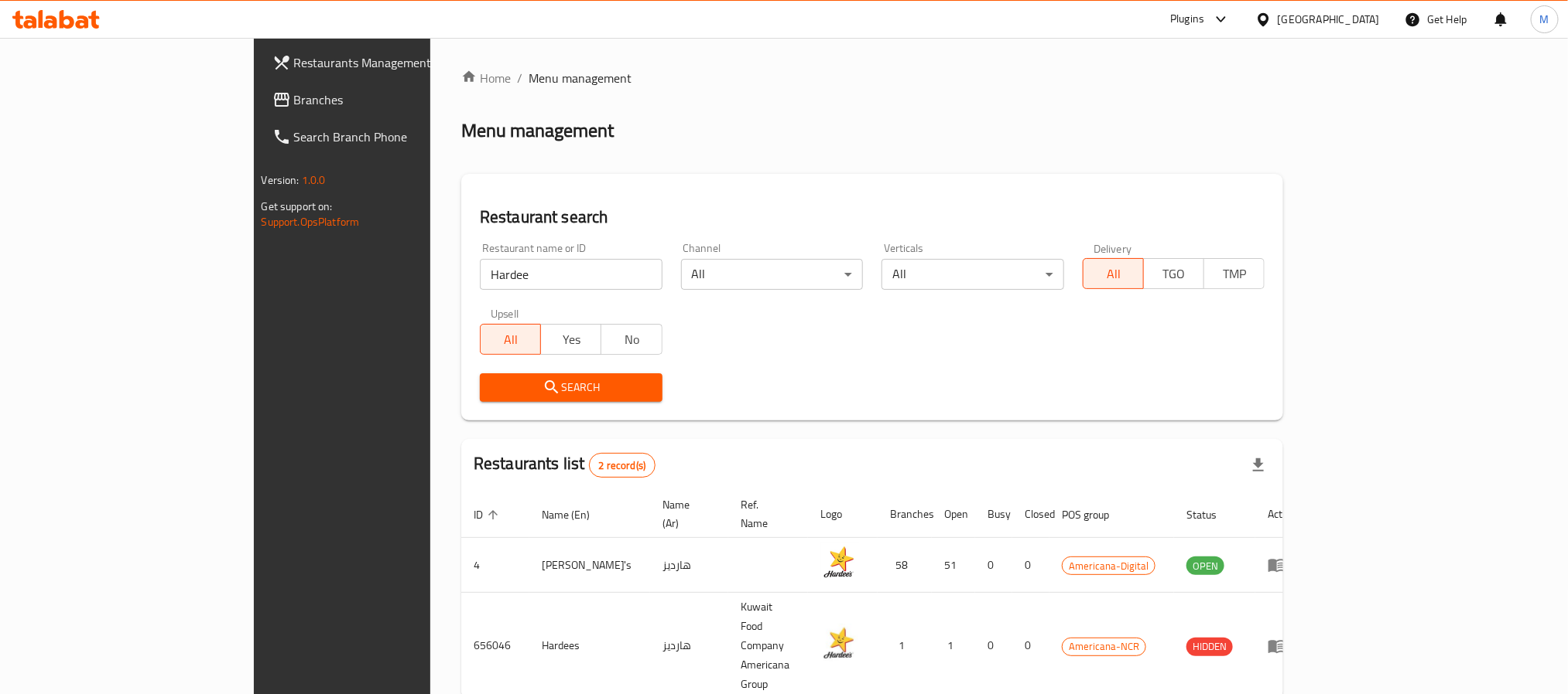
click at [564, 189] on div "Restaurant search Restaurant name or ID Hardee Restaurant name or ID Channel Al…" at bounding box center [872, 298] width 822 height 247
click at [294, 93] on span "Branches" at bounding box center [398, 99] width 209 height 19
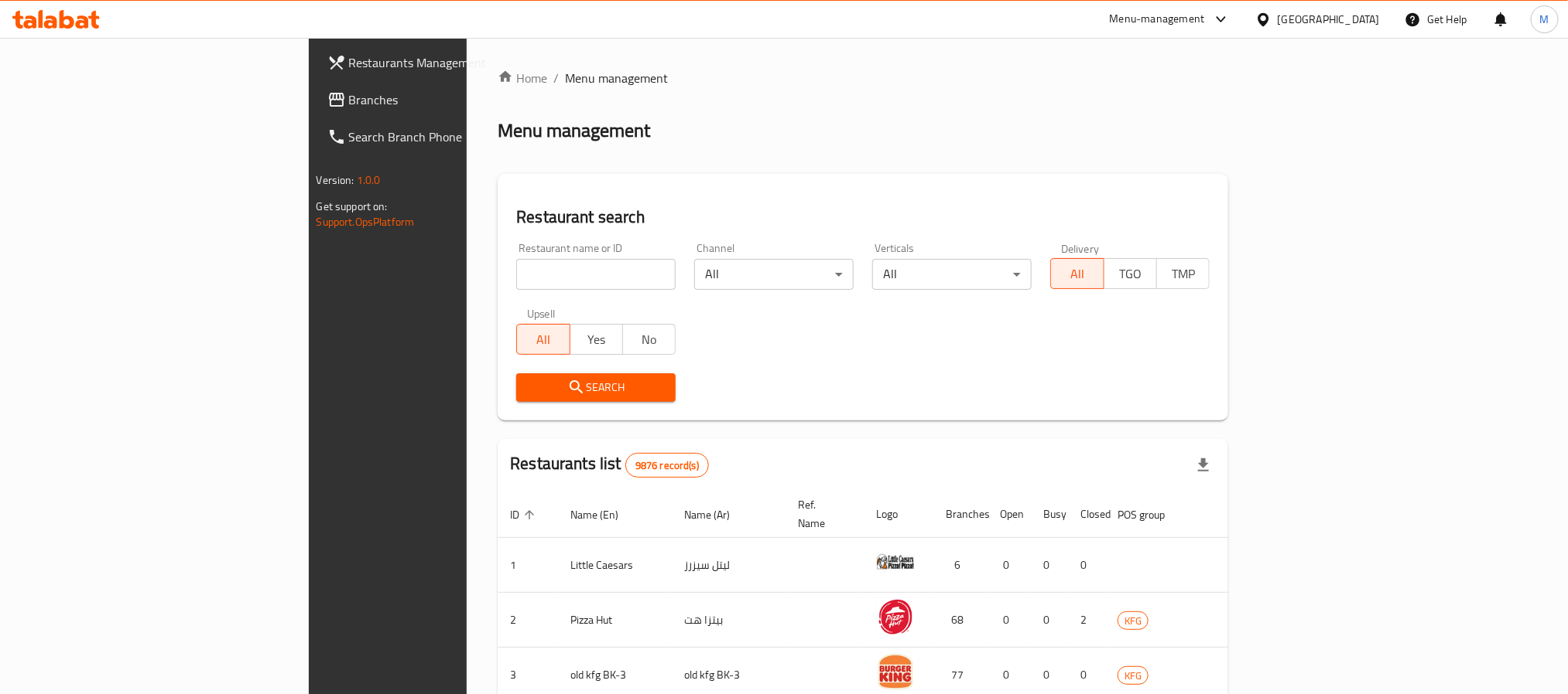
click at [516, 281] on input "search" at bounding box center [595, 275] width 160 height 31
paste input "1888666"
click button "Search" at bounding box center [595, 388] width 160 height 28
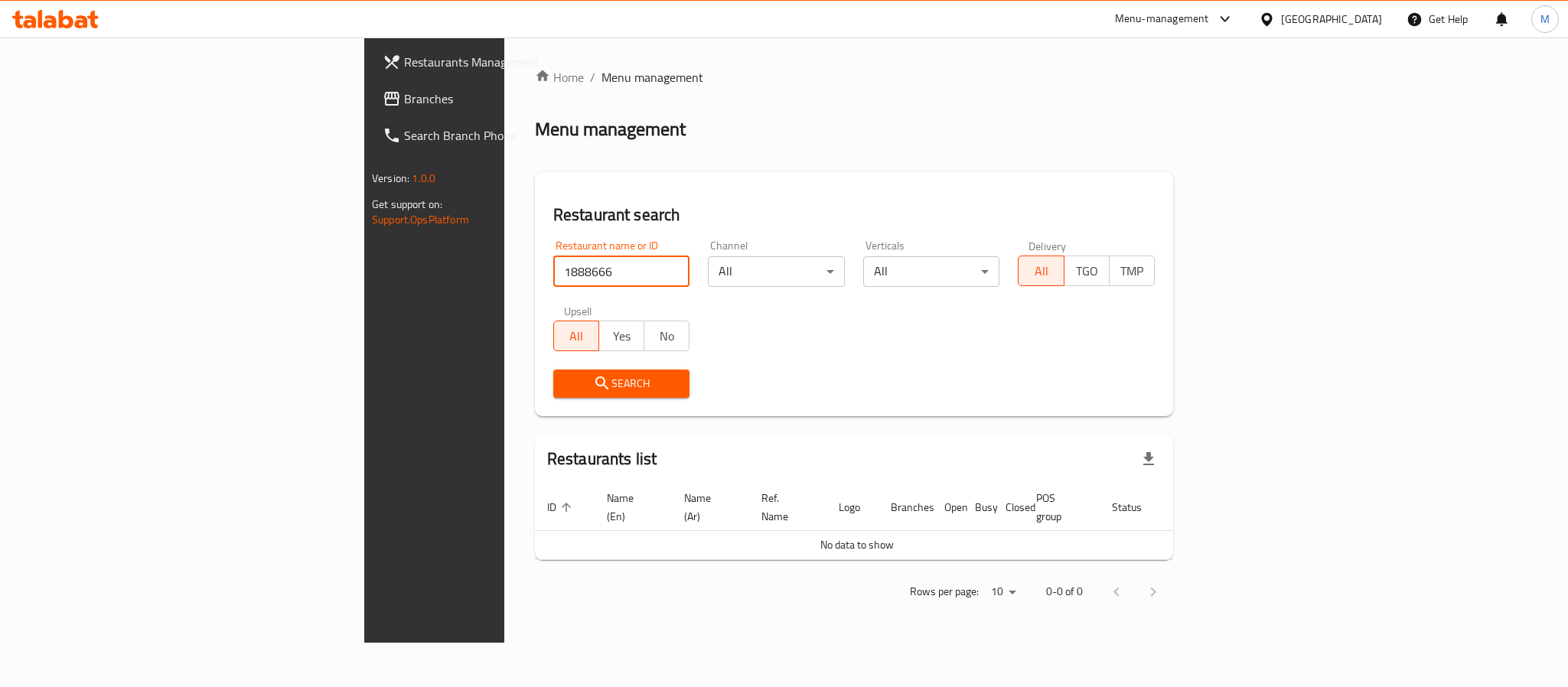
click at [553, 278] on input "1888666" at bounding box center [621, 272] width 137 height 31
paste input "333"
type input "1888333"
click button "Search" at bounding box center [621, 384] width 137 height 28
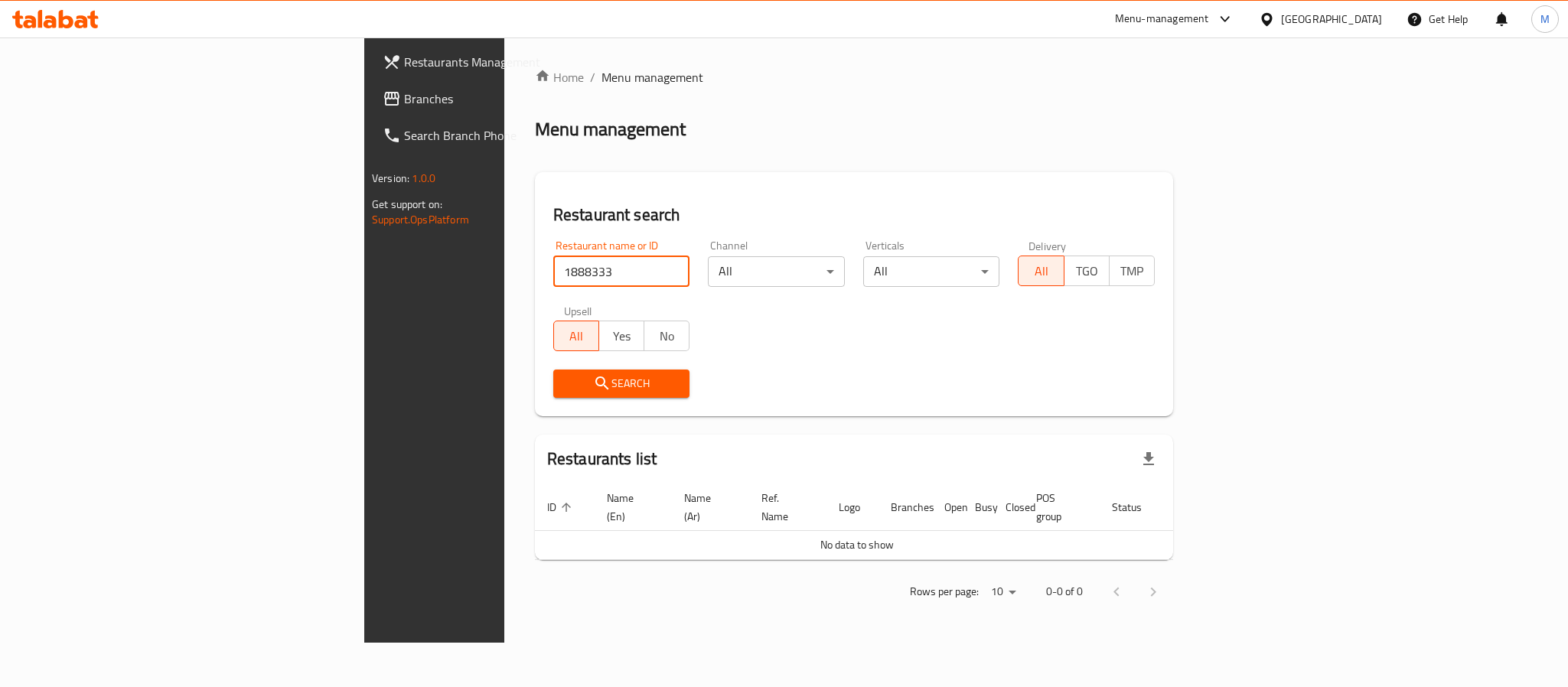
click at [1354, 18] on div "[GEOGRAPHIC_DATA]" at bounding box center [1331, 18] width 101 height 16
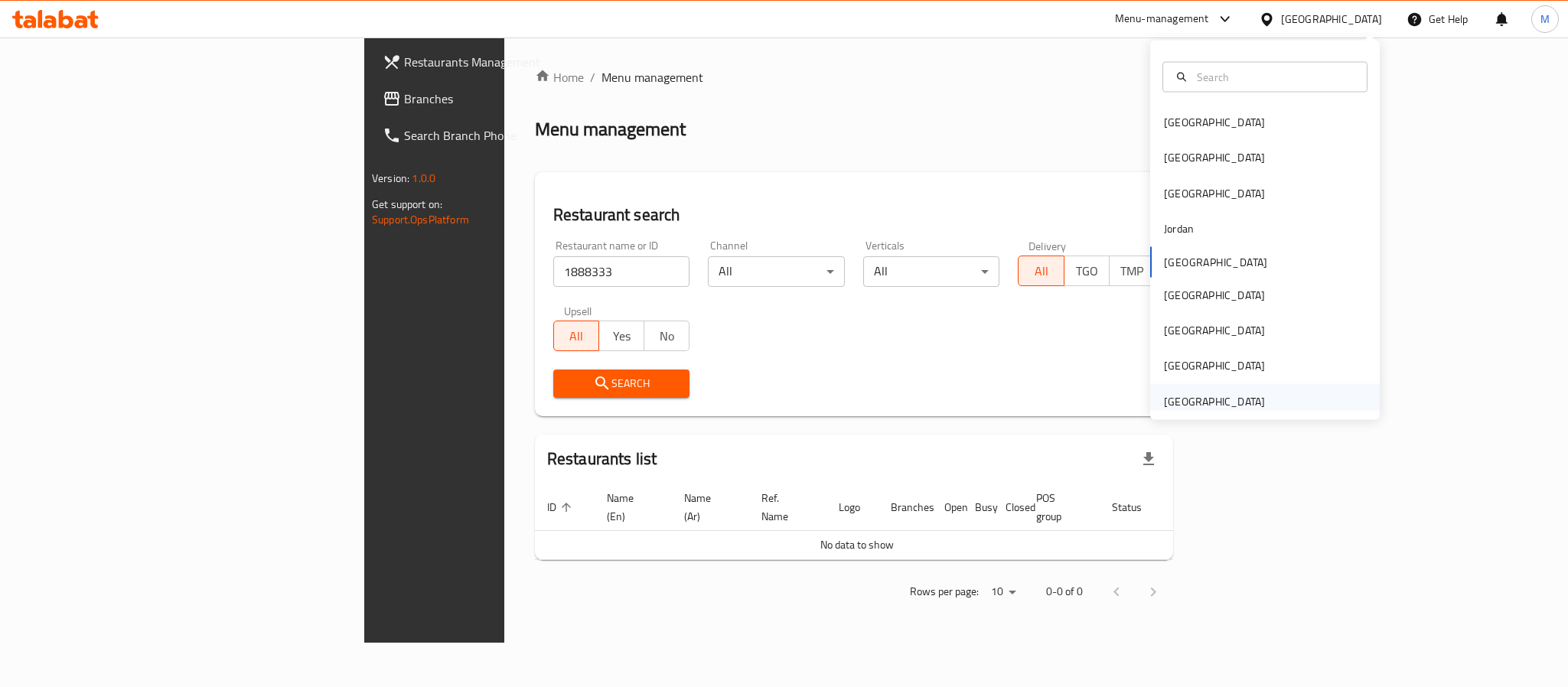
click at [1189, 406] on div "[GEOGRAPHIC_DATA]" at bounding box center [1214, 400] width 101 height 16
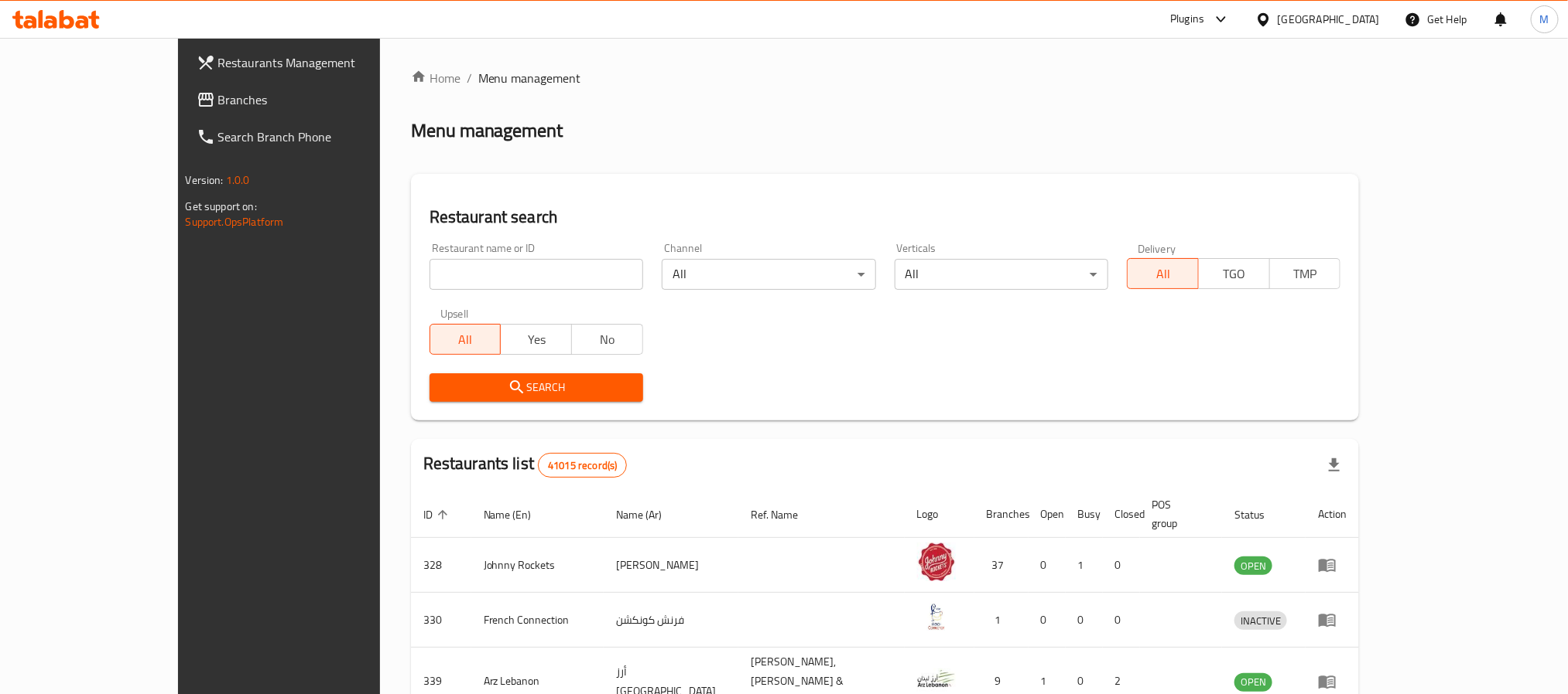
click at [178, 96] on div "Restaurants Management Branches Search Branch Phone Version: 1.0.0 Get support …" at bounding box center [784, 585] width 1212 height 1095
click at [218, 96] on span "Branches" at bounding box center [322, 99] width 209 height 19
